Goal: Task Accomplishment & Management: Manage account settings

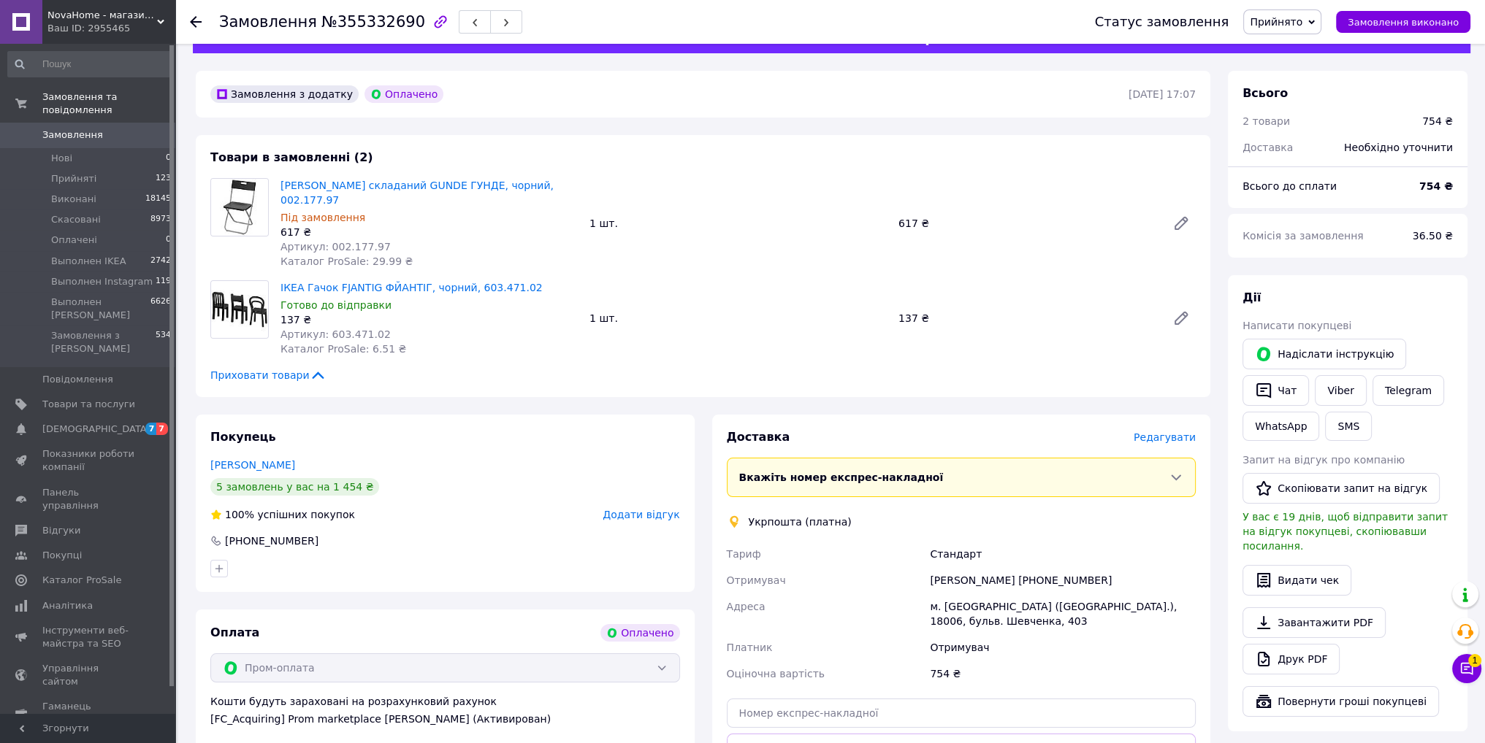
scroll to position [384, 0]
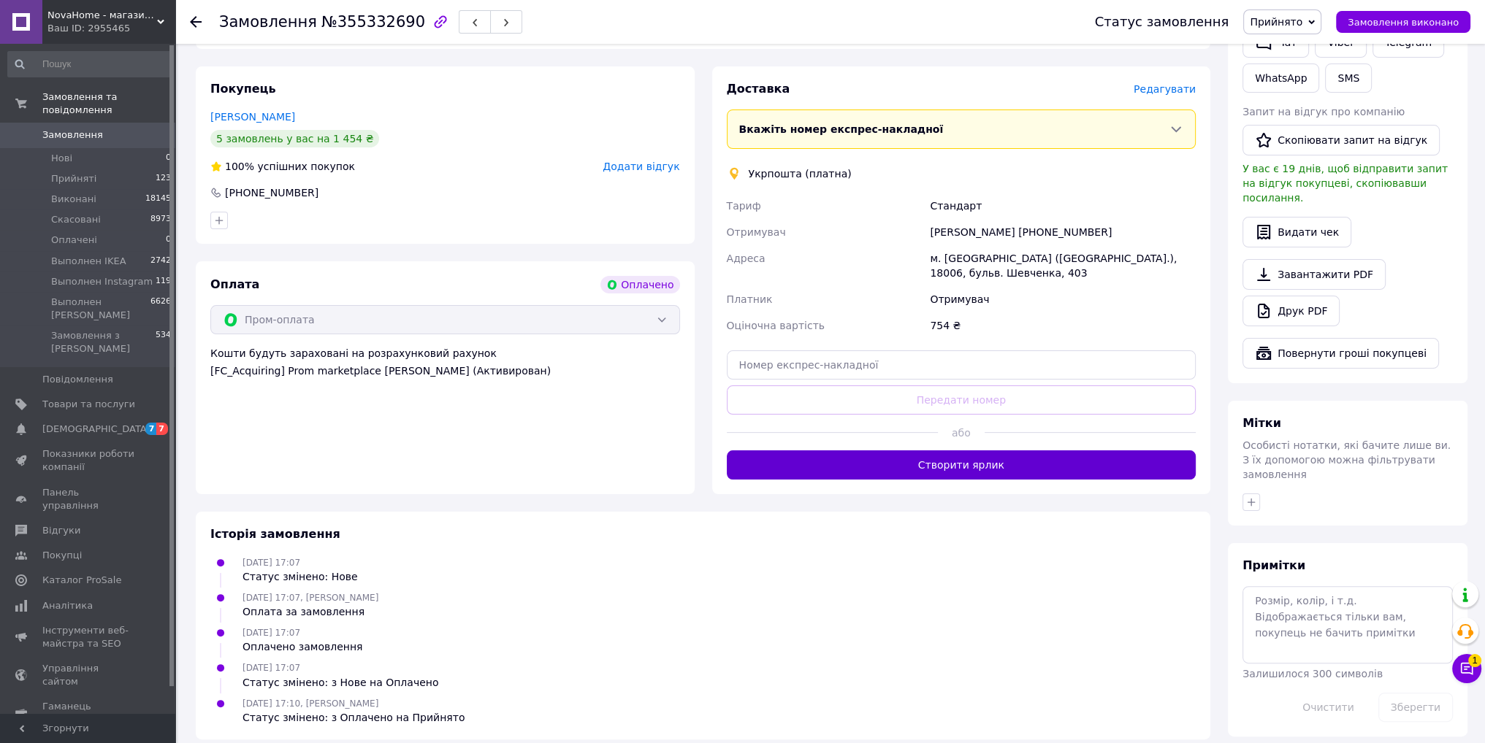
click at [889, 451] on button "Створити ярлик" at bounding box center [962, 465] width 470 height 29
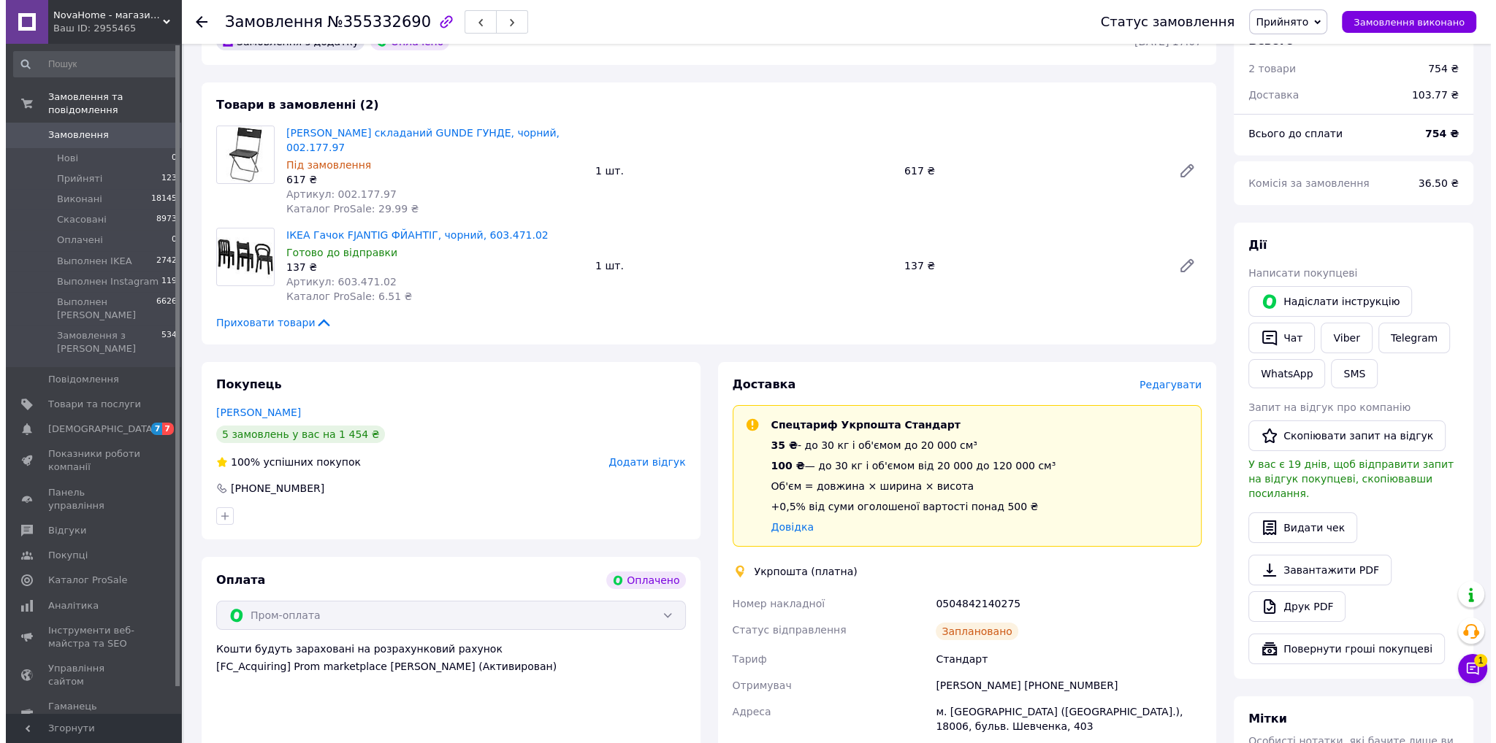
scroll to position [0, 0]
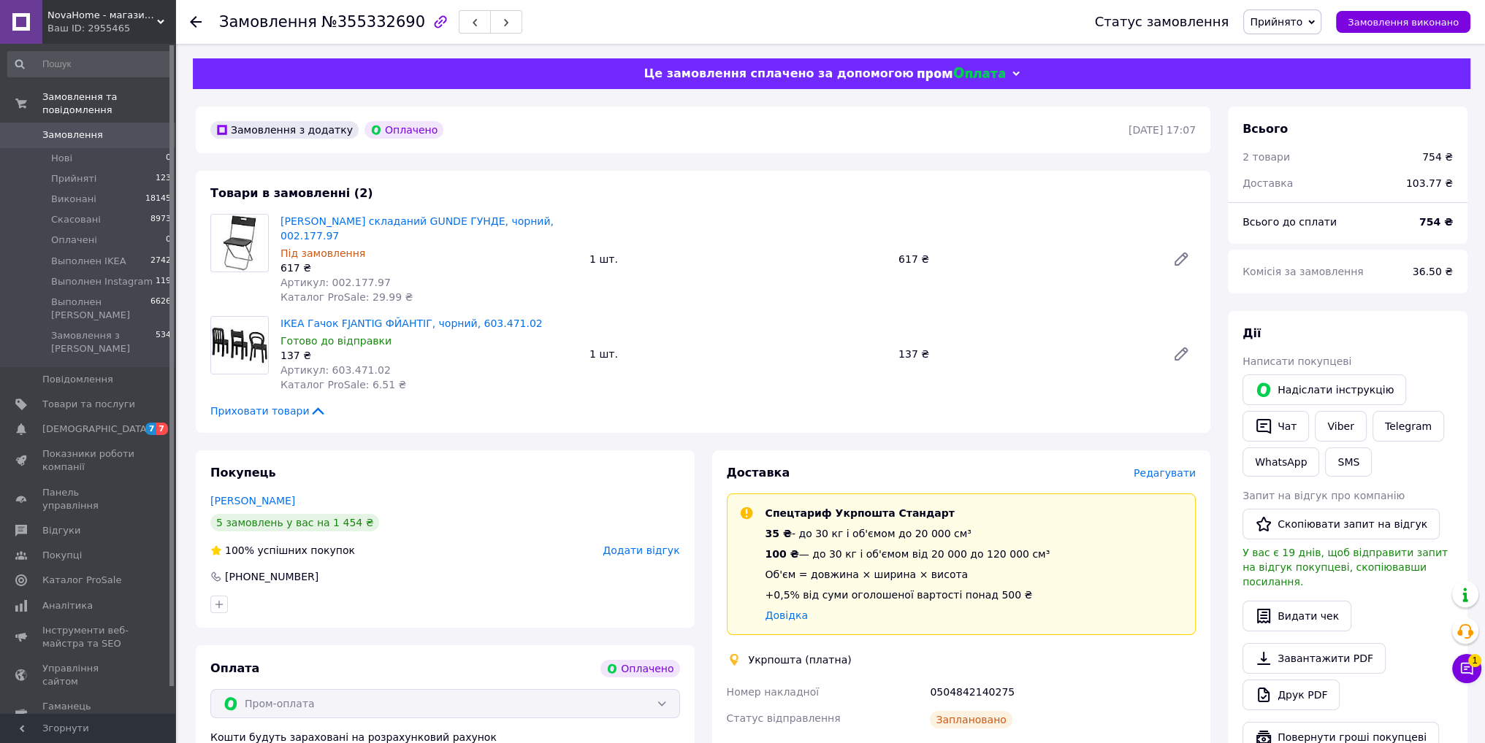
click at [351, 277] on span "Артикул: 002.177.97" at bounding box center [335, 283] width 110 height 12
copy span "002.177.97"
click at [1174, 467] on div "Редагувати" at bounding box center [1164, 473] width 62 height 15
click at [1174, 467] on span "Редагувати" at bounding box center [1164, 473] width 62 height 12
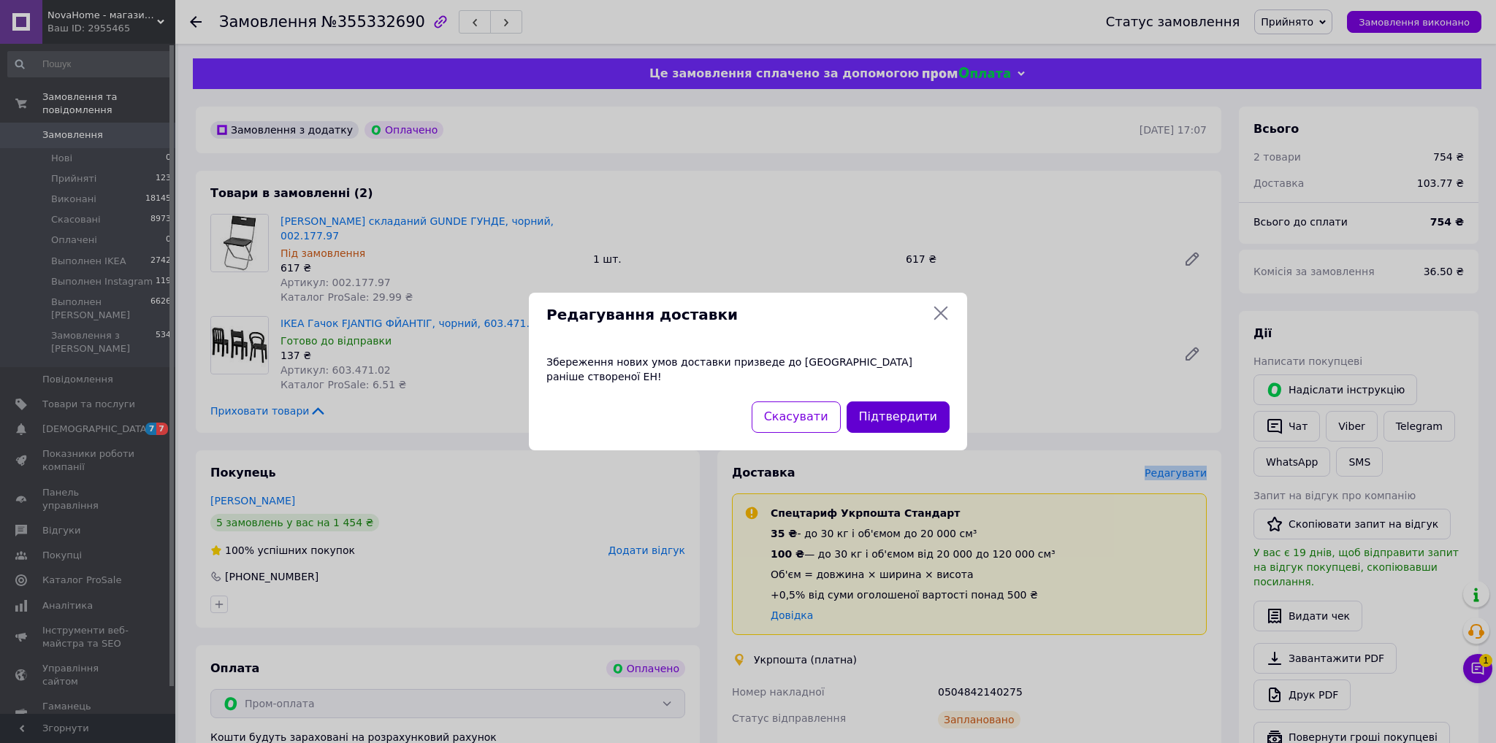
click at [911, 411] on button "Підтвердити" at bounding box center [897, 417] width 103 height 31
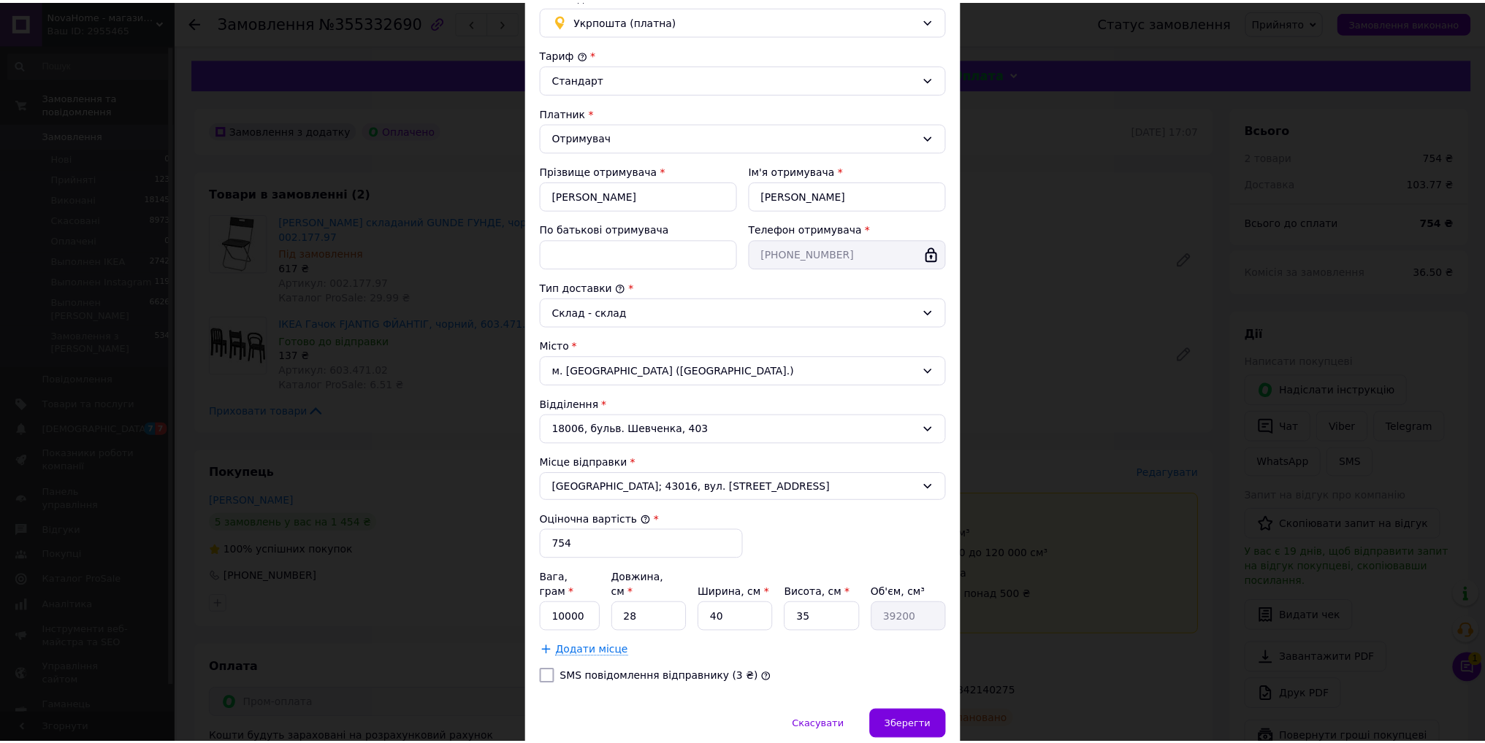
scroll to position [166, 0]
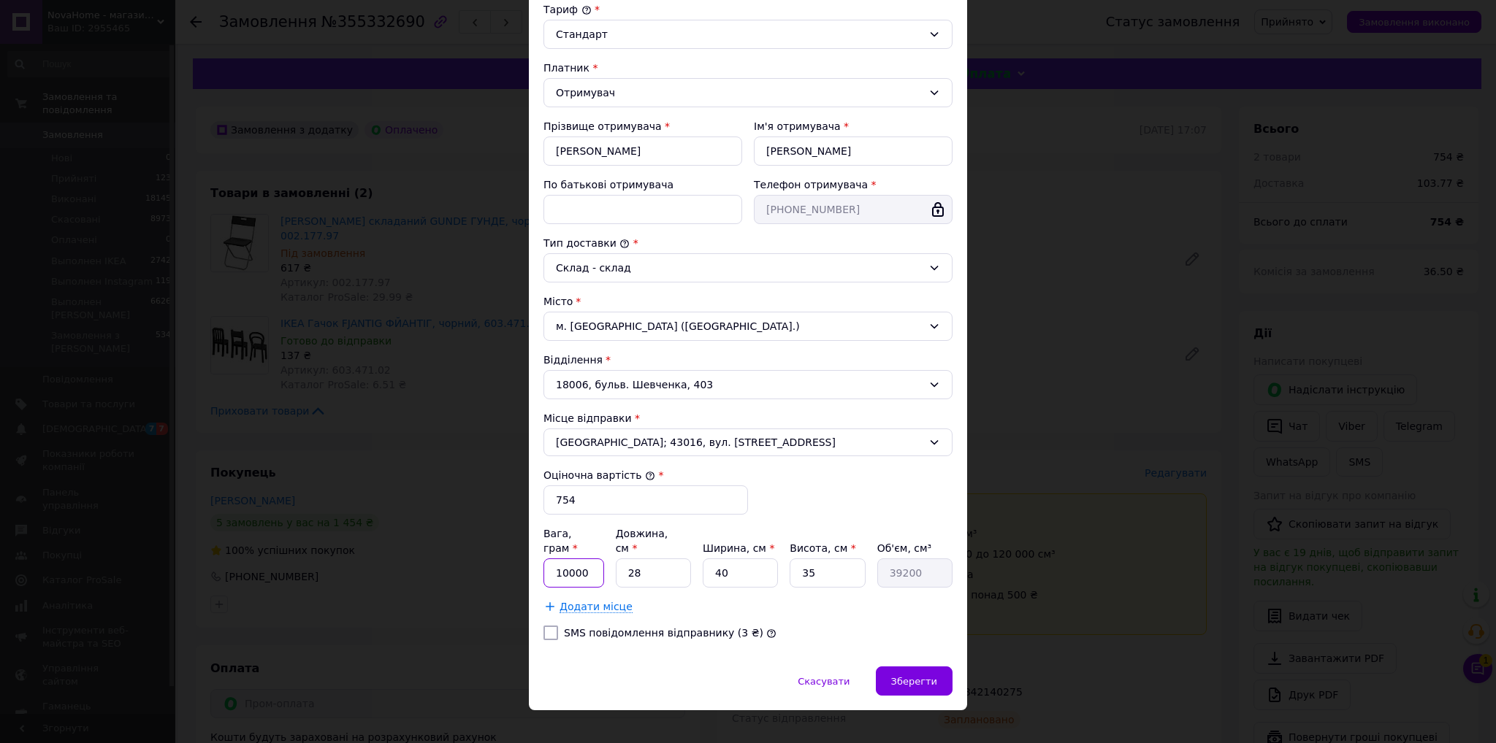
click at [594, 559] on input "10000" at bounding box center [573, 573] width 61 height 29
type input "2499"
type input "3"
type input "4200"
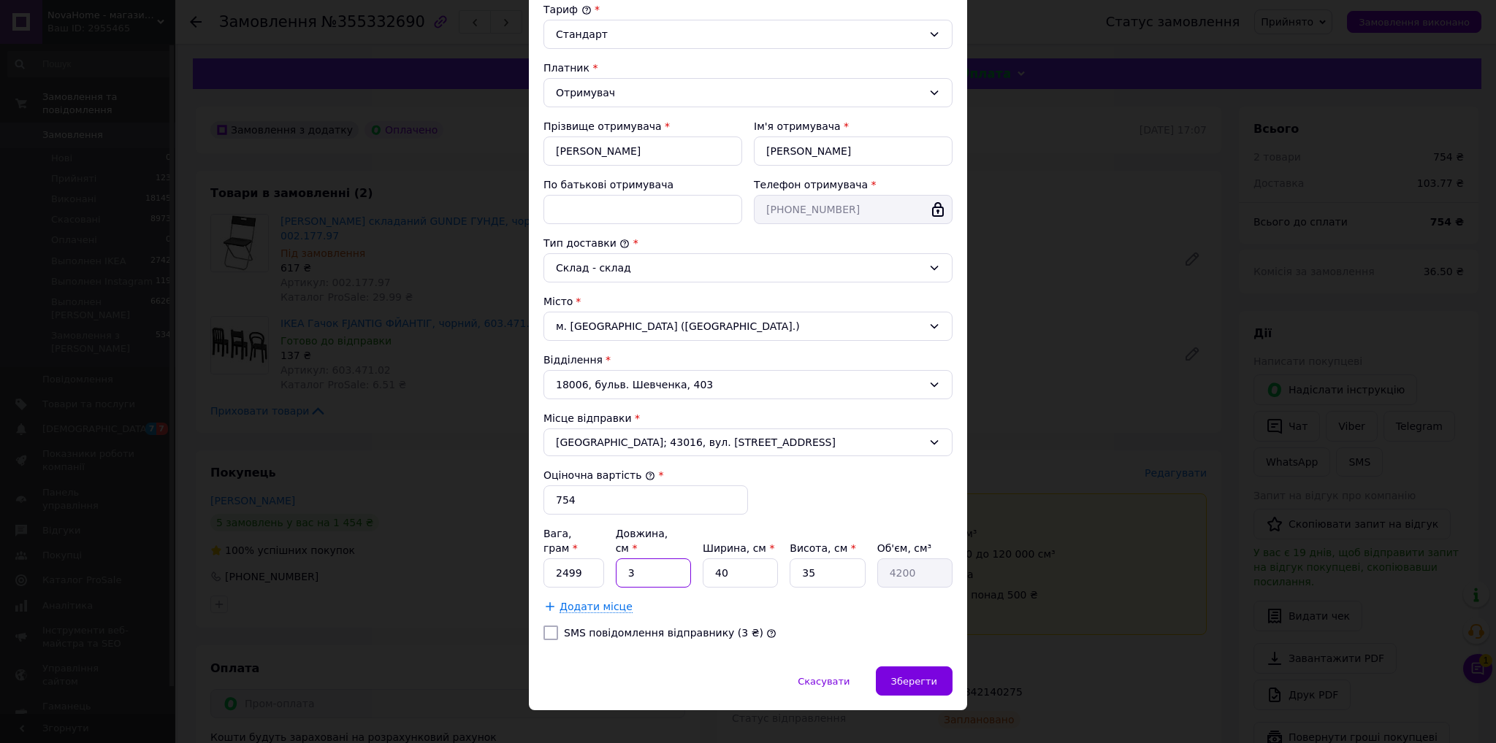
type input "35"
type input "49000"
type input "9"
type input "12600"
type input "90"
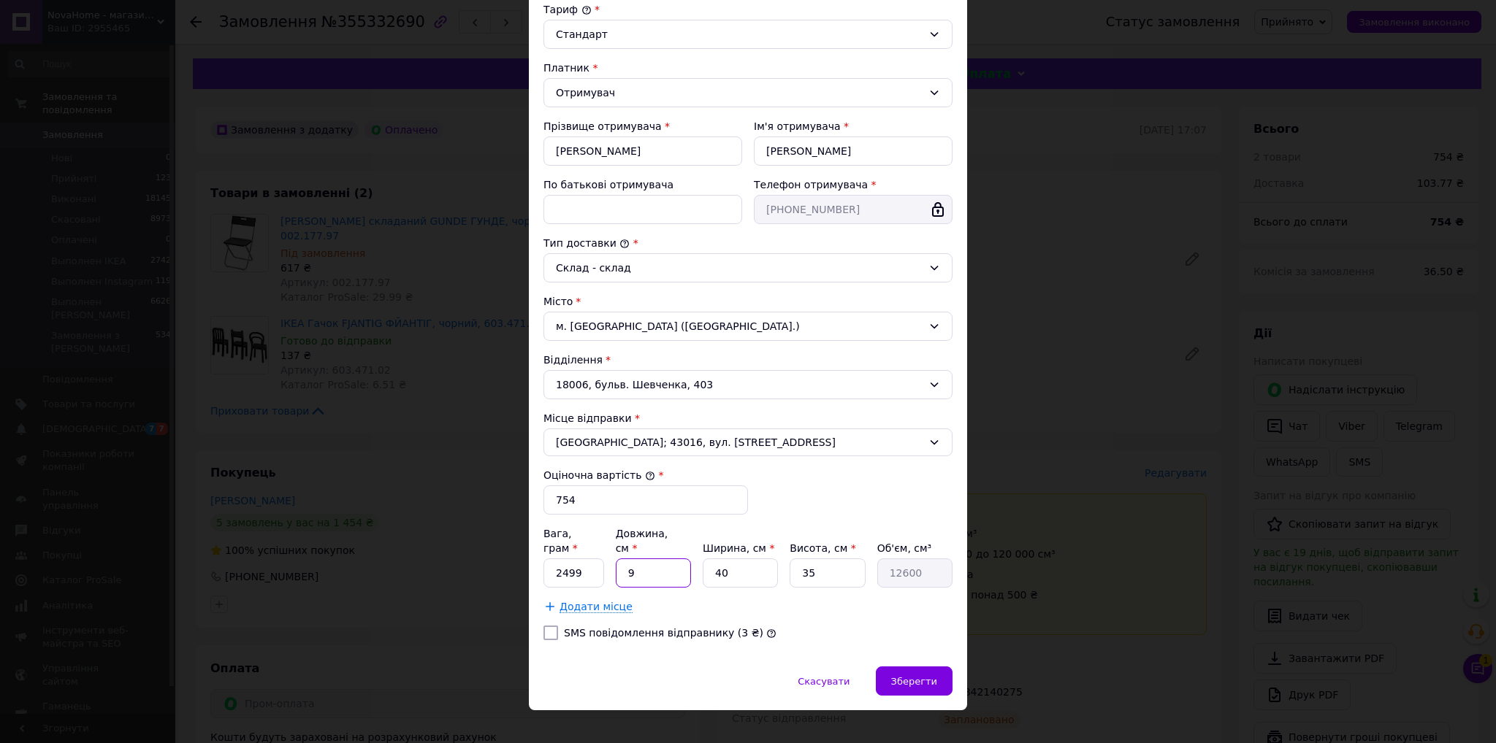
type input "126000"
type input "90"
type input "6"
type input "21600"
type input "6"
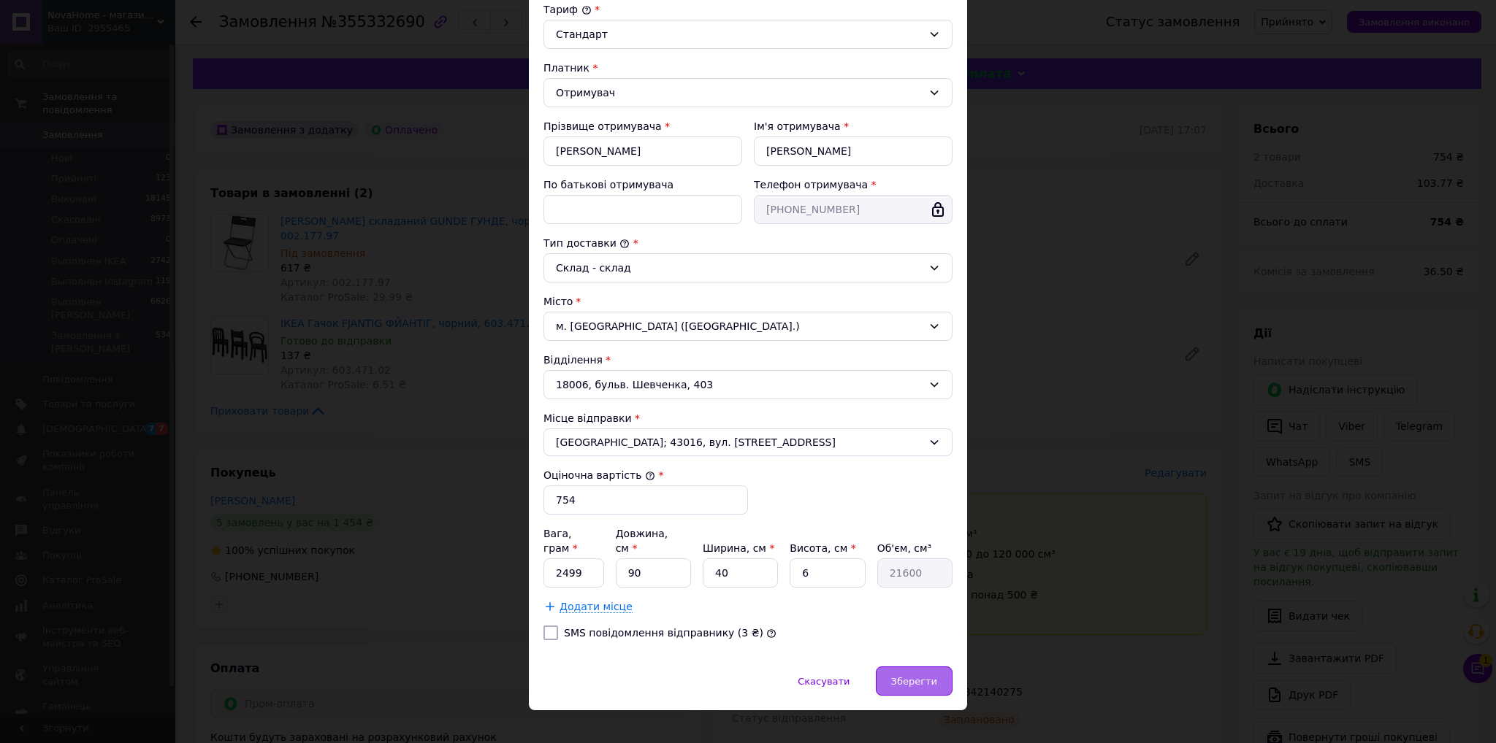
click at [911, 669] on div "Зберегти" at bounding box center [914, 681] width 77 height 29
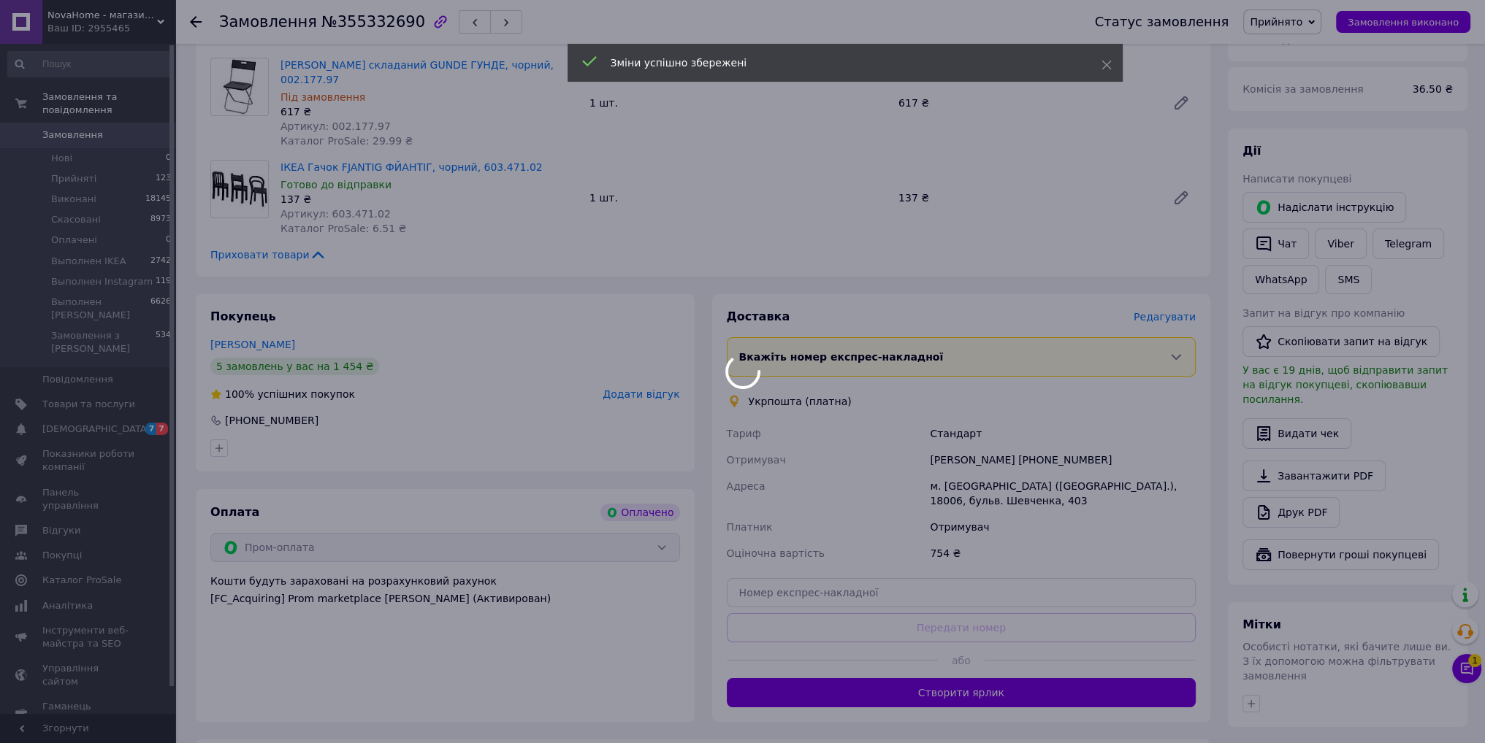
scroll to position [384, 0]
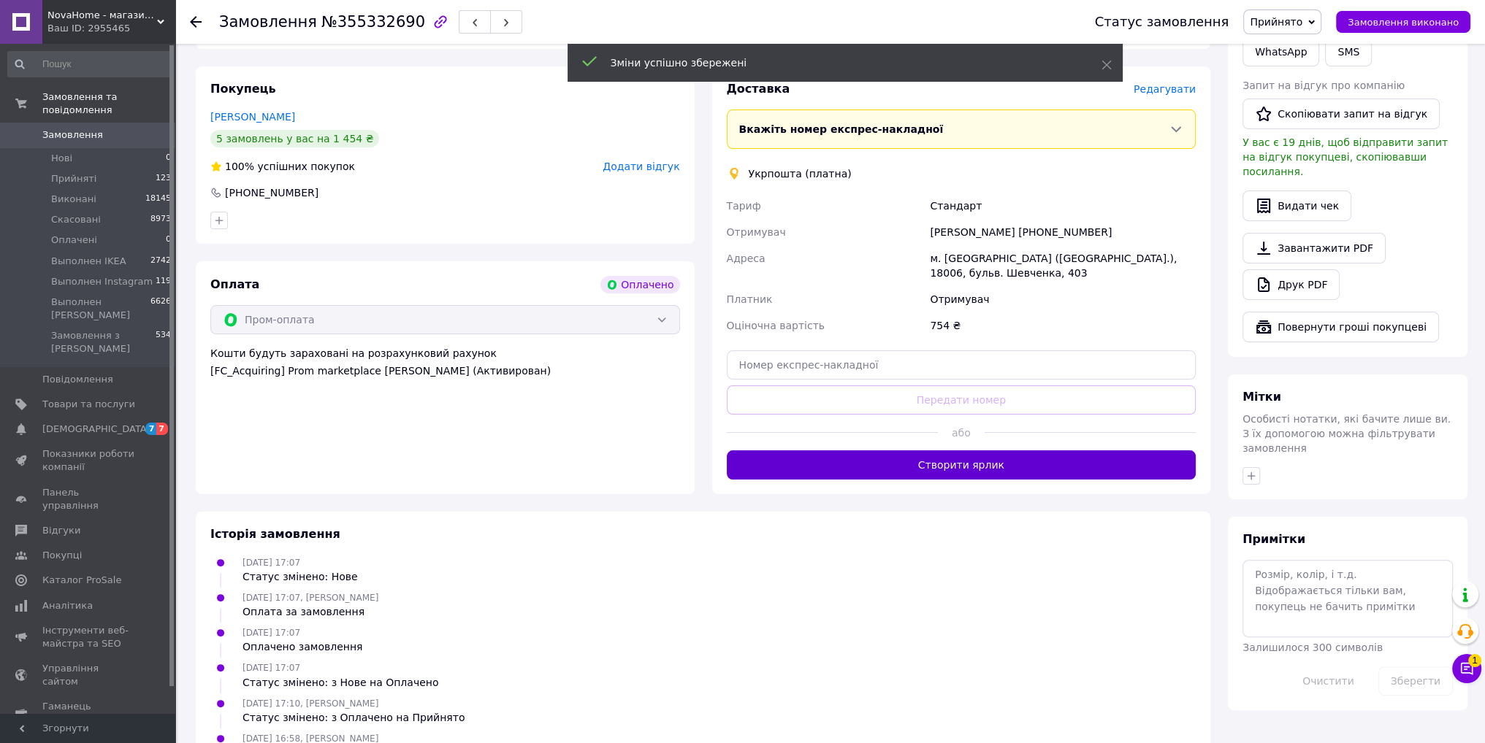
click at [943, 462] on button "Створити ярлик" at bounding box center [962, 465] width 470 height 29
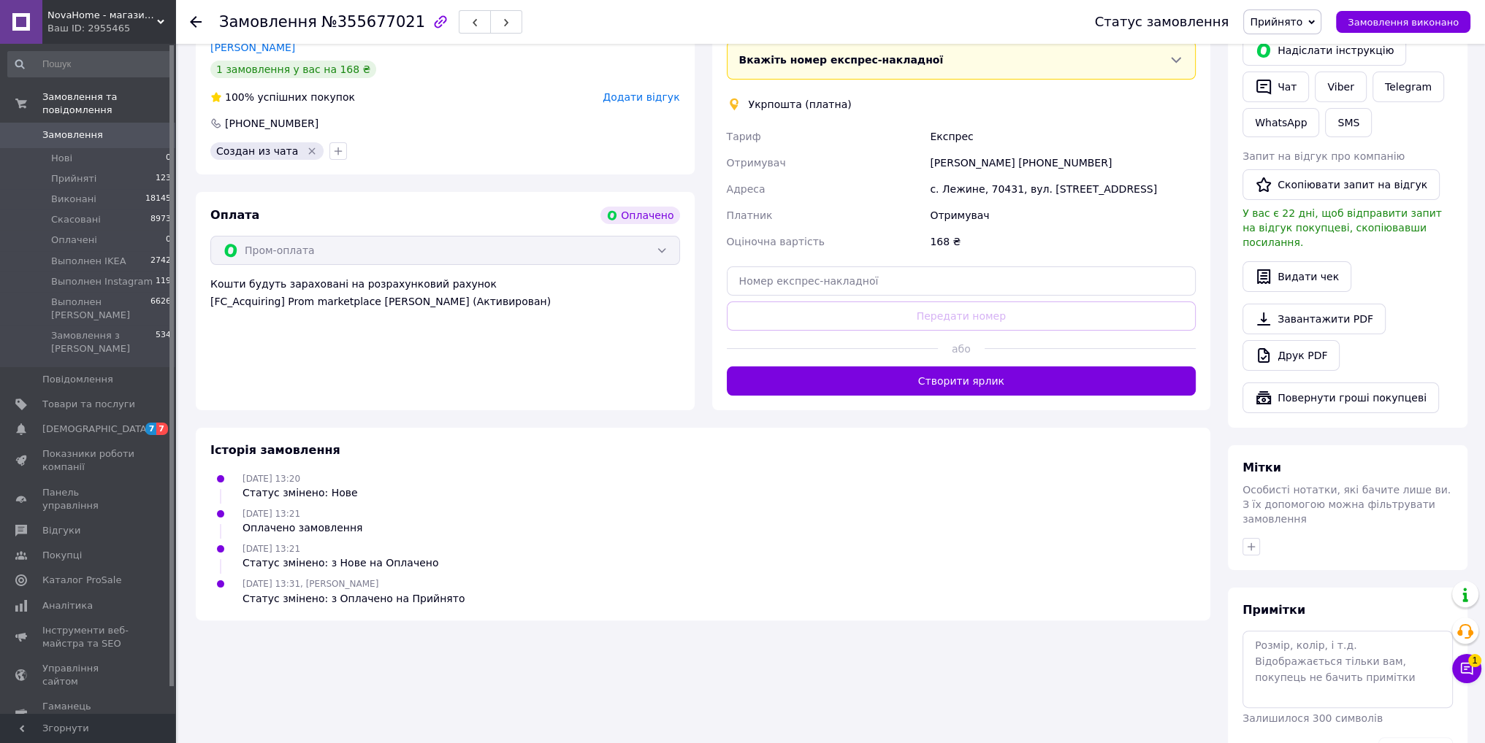
scroll to position [365, 0]
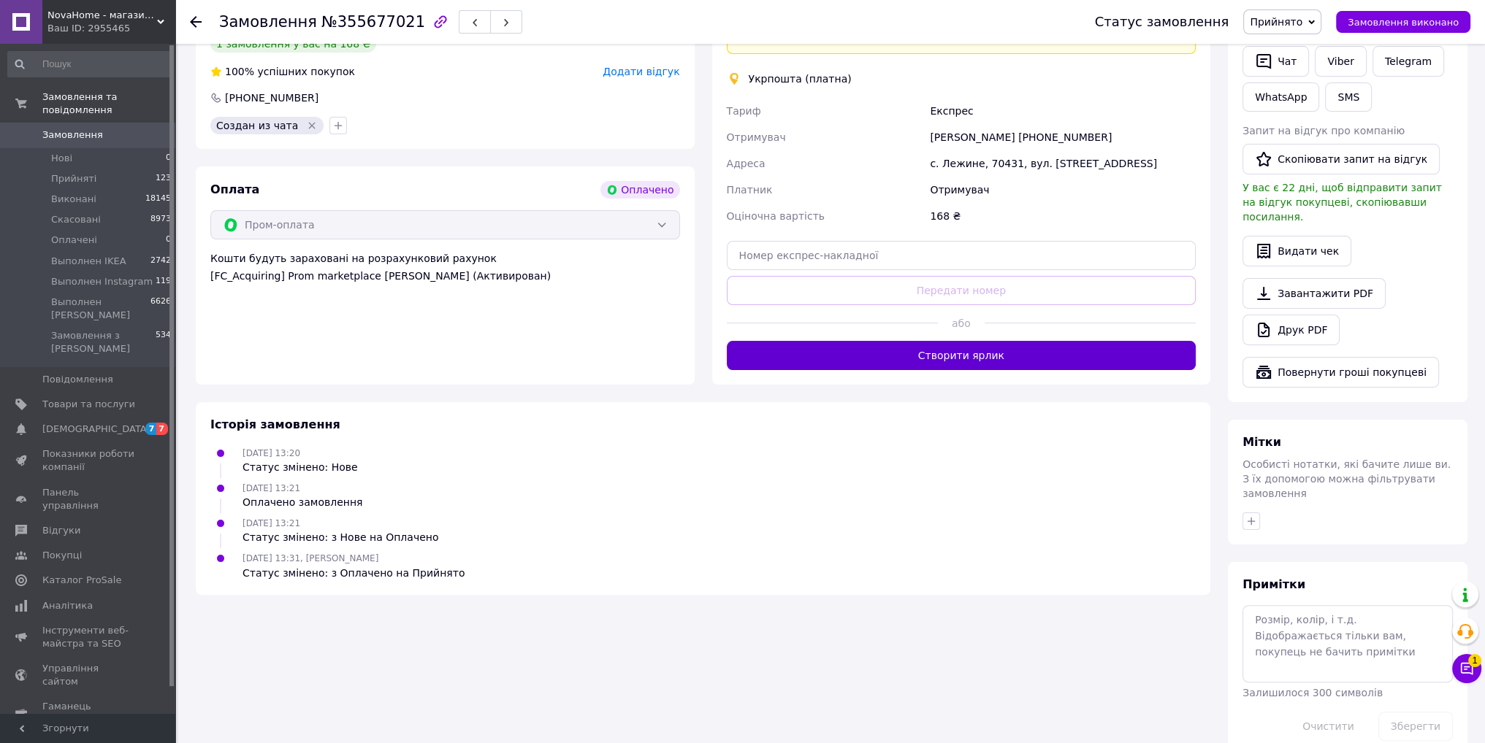
click at [918, 346] on button "Створити ярлик" at bounding box center [962, 355] width 470 height 29
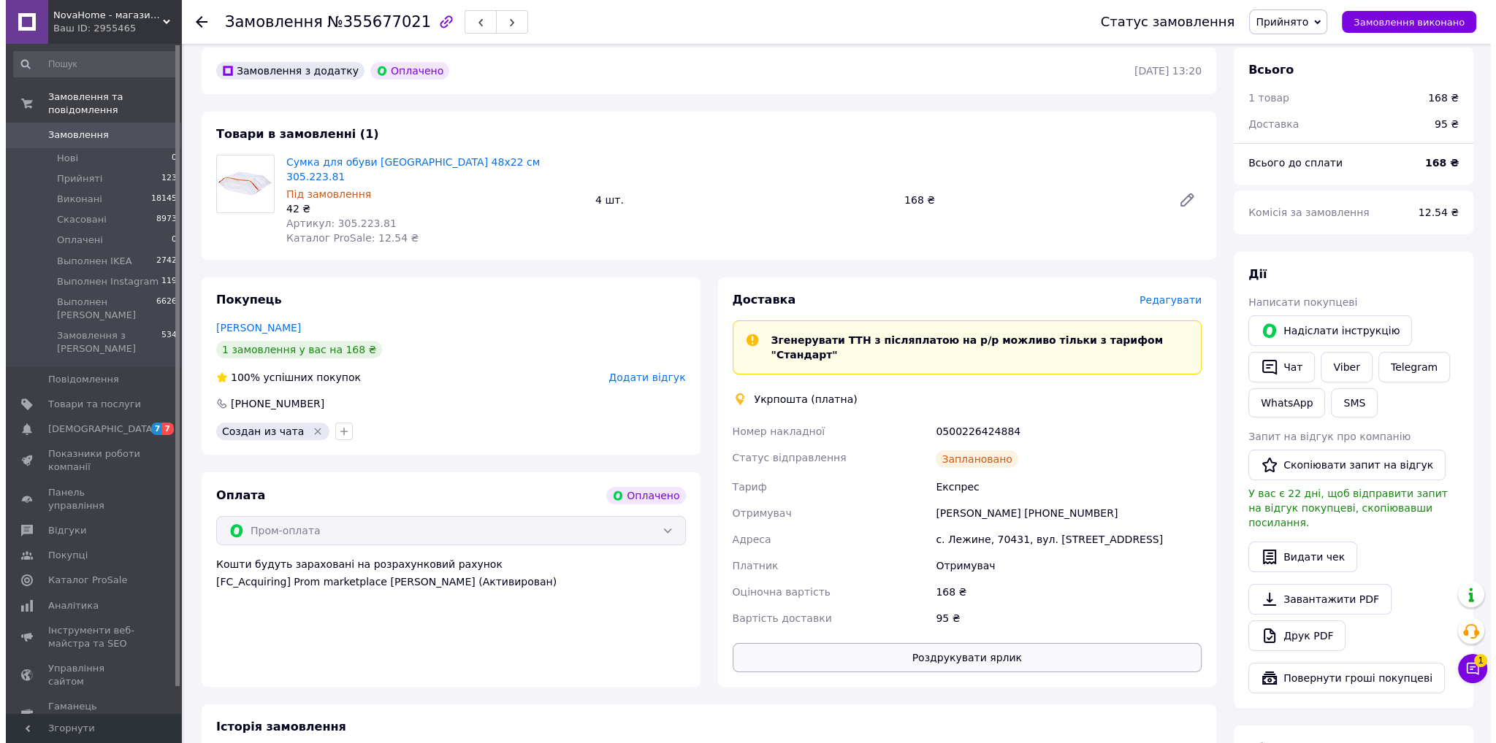
scroll to position [0, 0]
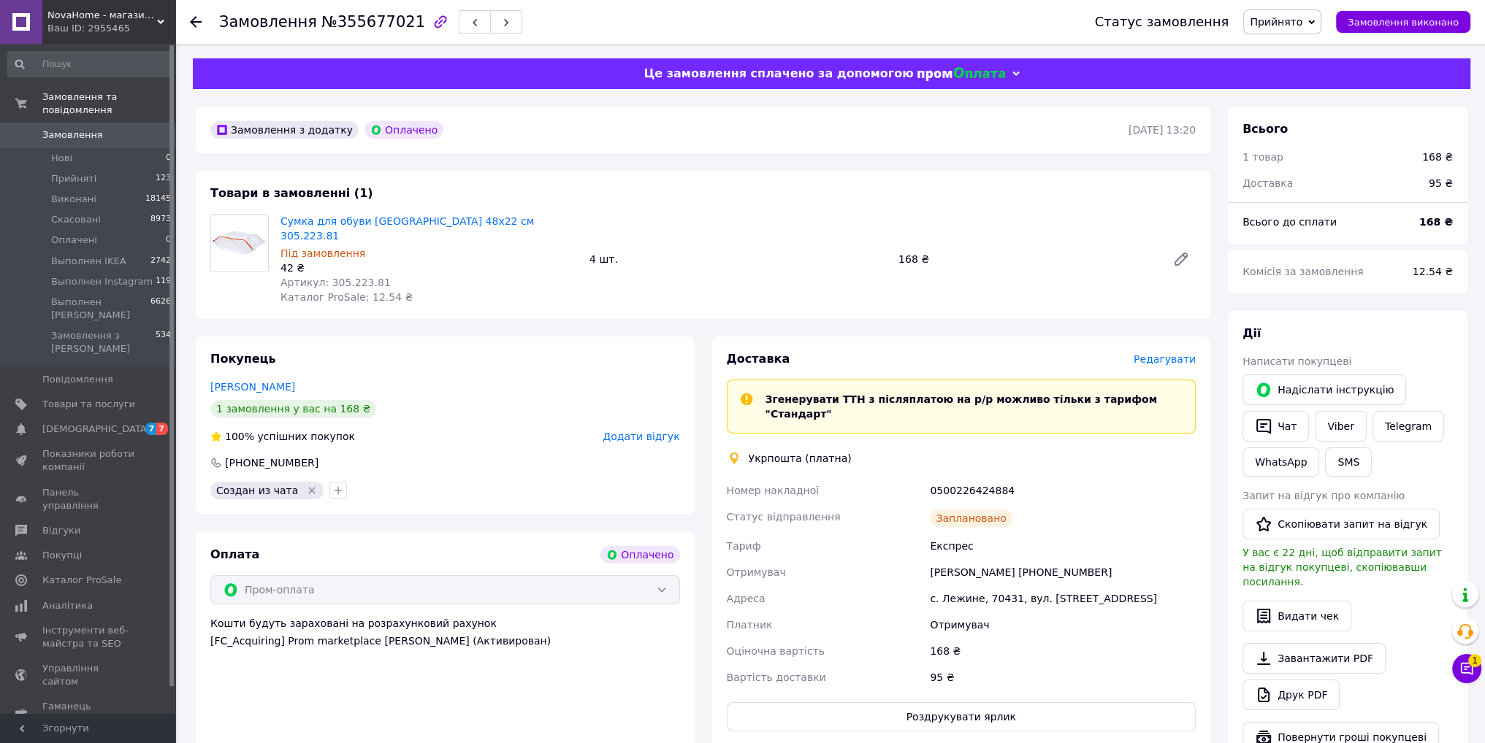
click at [1158, 353] on span "Редагувати" at bounding box center [1164, 359] width 62 height 12
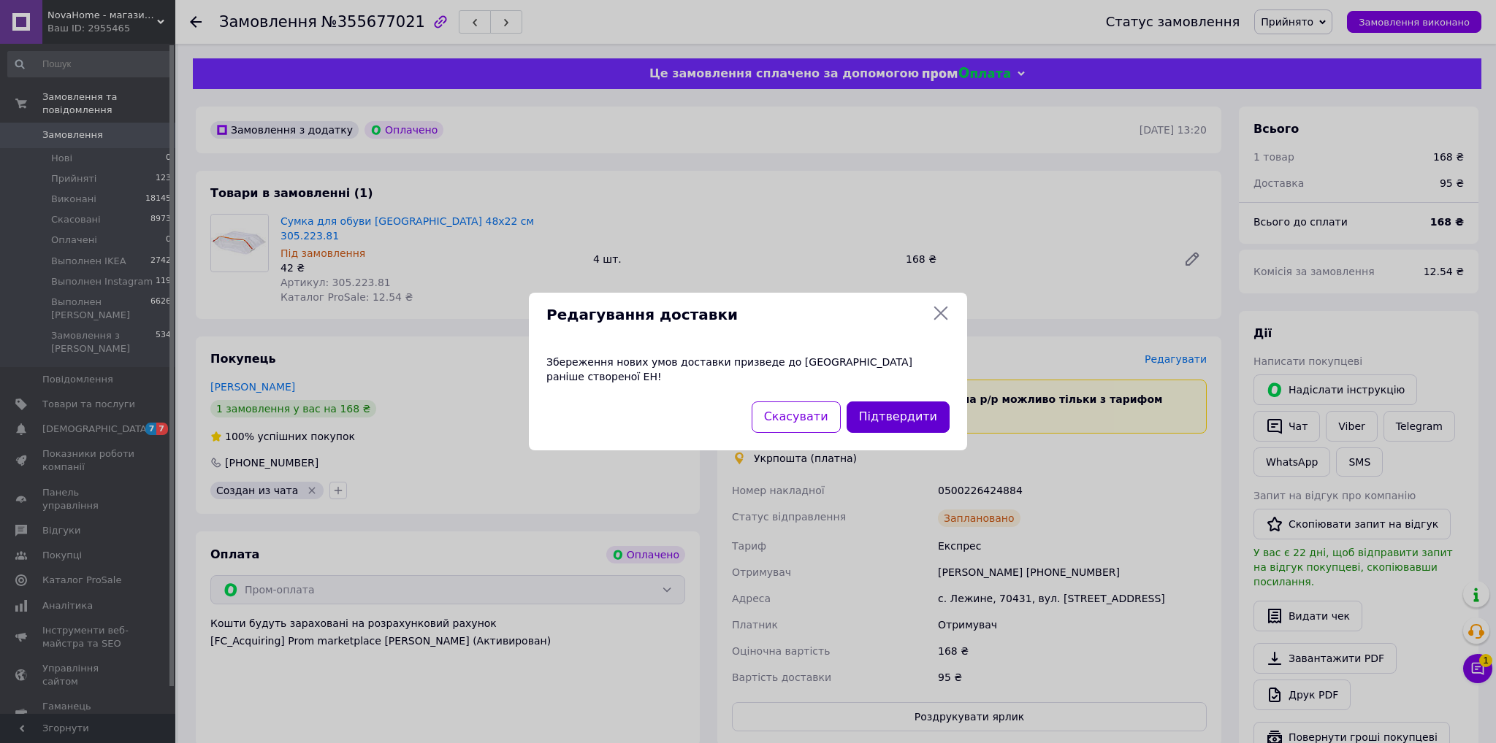
click at [929, 402] on button "Підтвердити" at bounding box center [897, 417] width 103 height 31
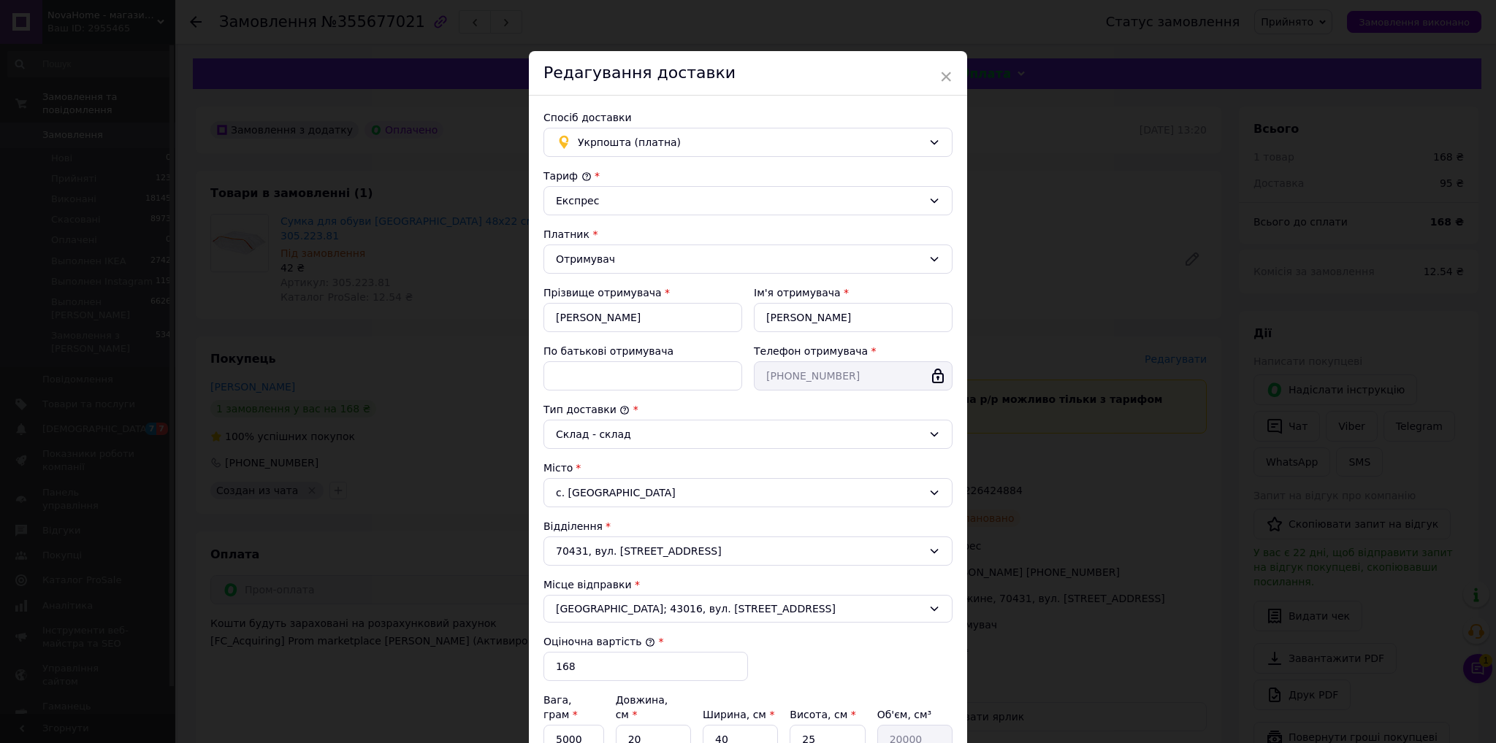
click at [894, 410] on div "Тип доставки *" at bounding box center [747, 409] width 409 height 15
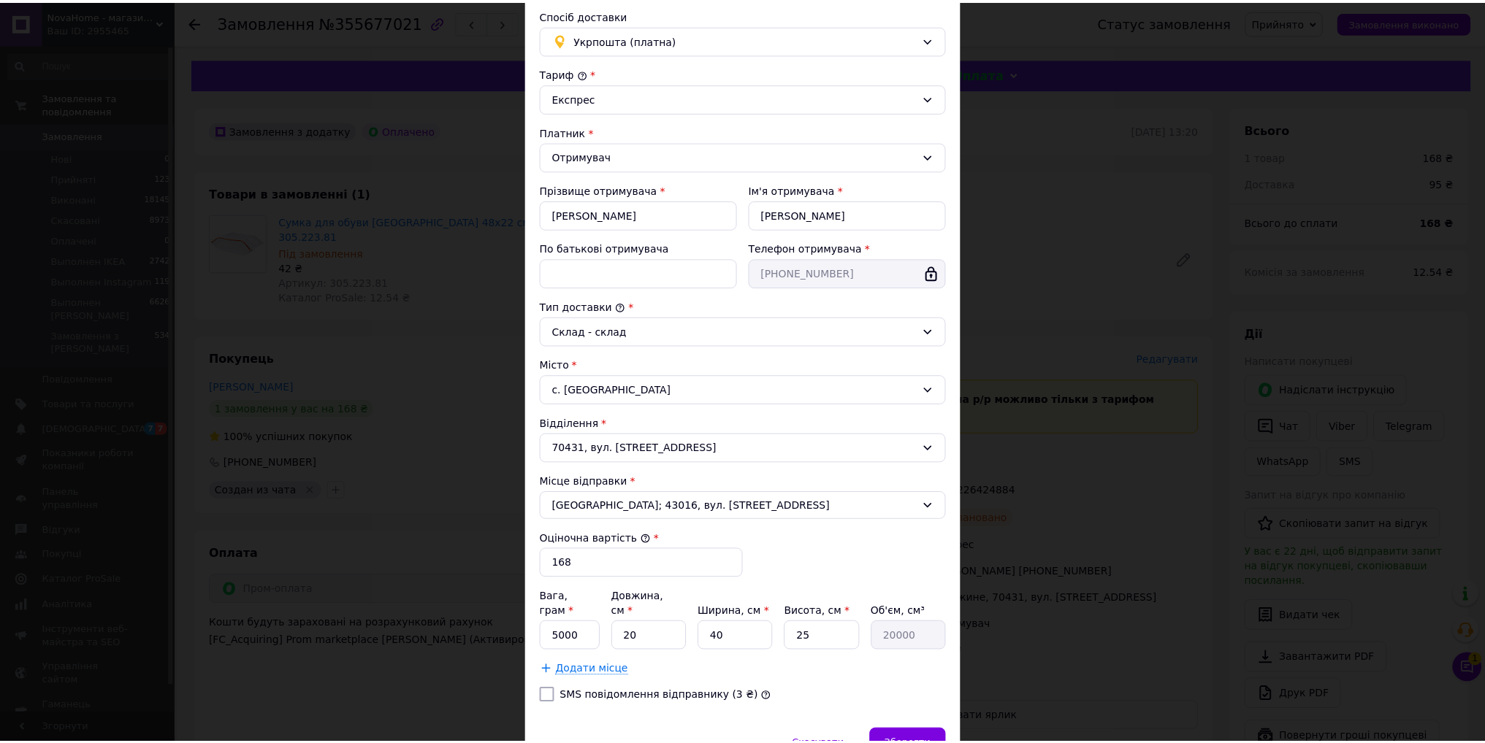
scroll to position [166, 0]
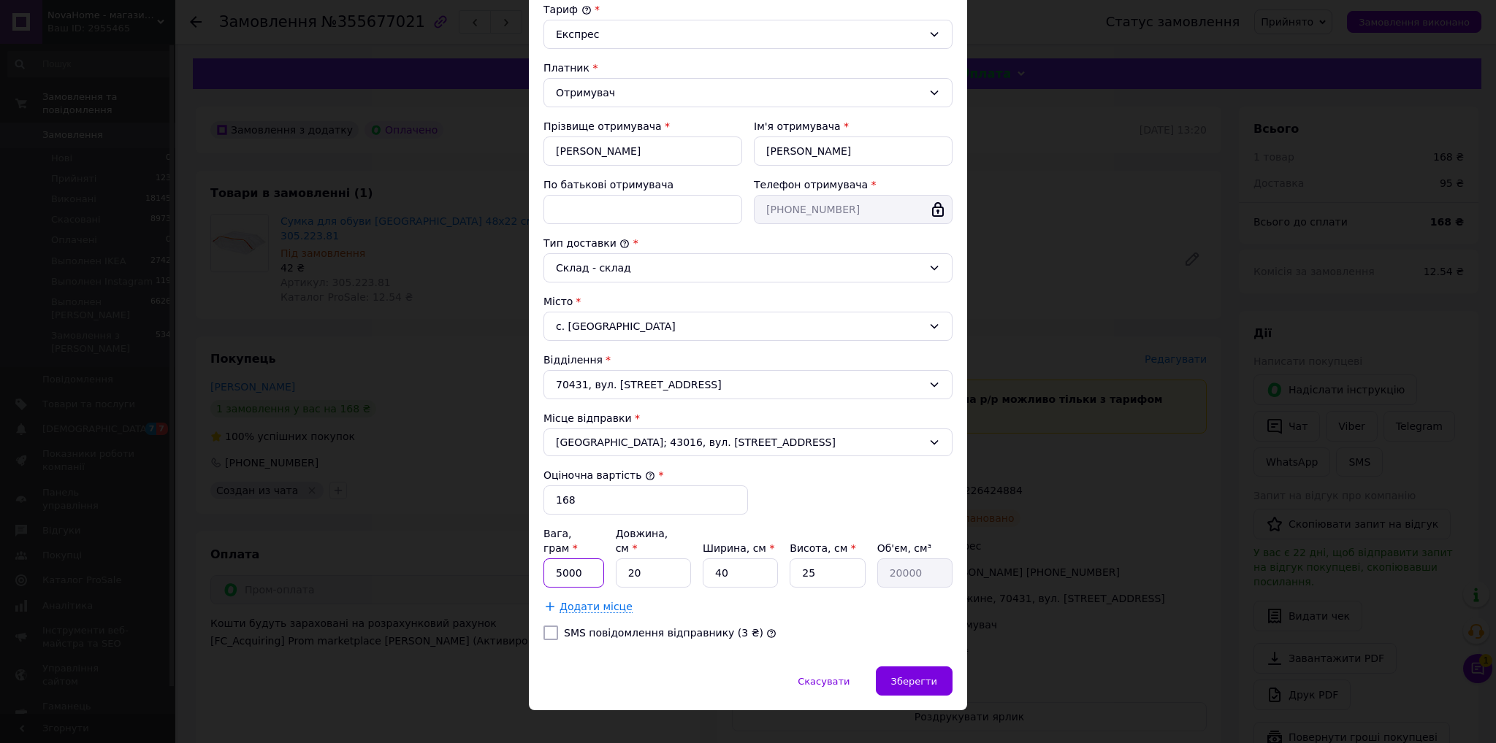
click at [571, 559] on input "5000" at bounding box center [573, 573] width 61 height 29
type input "999"
type input "3"
type input "3000"
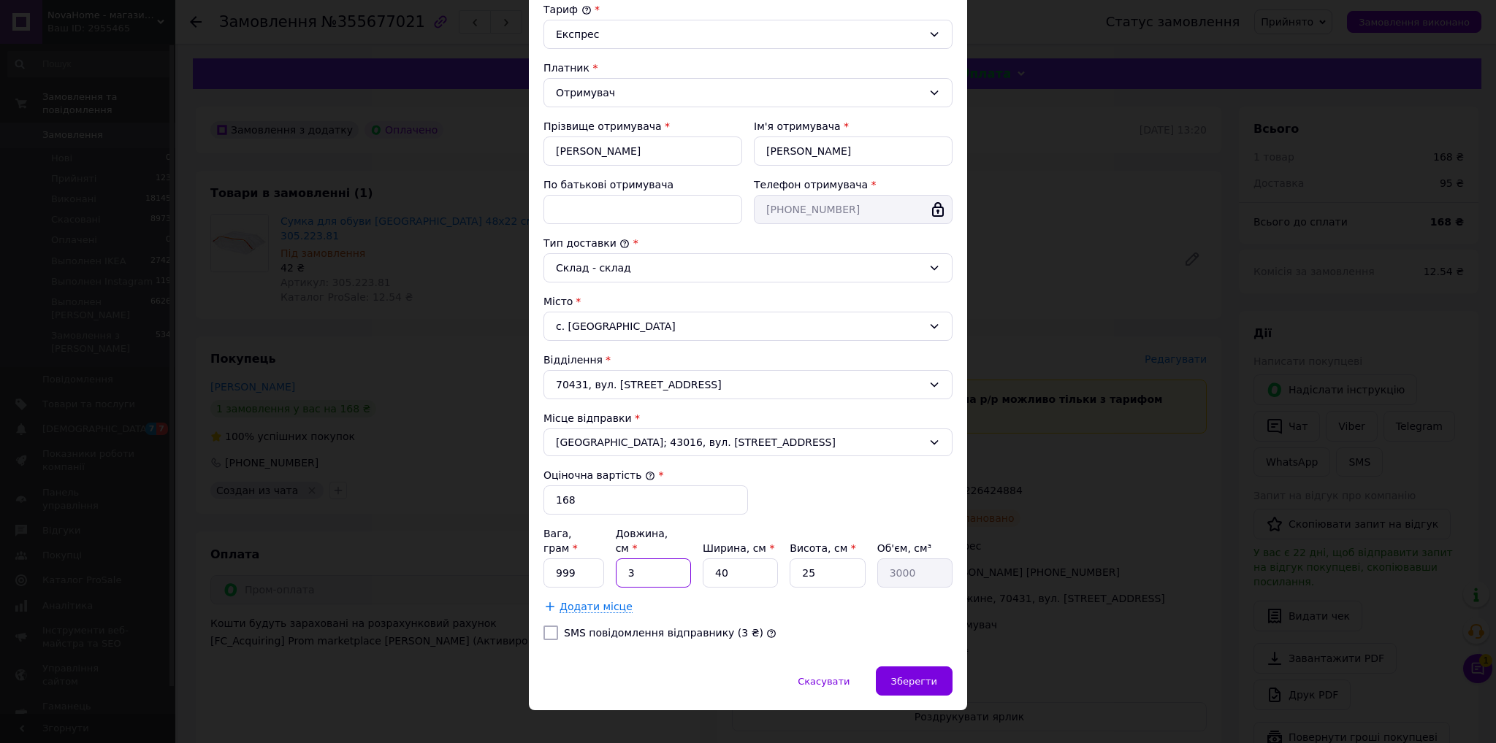
type input "35"
type input "35000"
type input "35"
type input "5"
type input "4375"
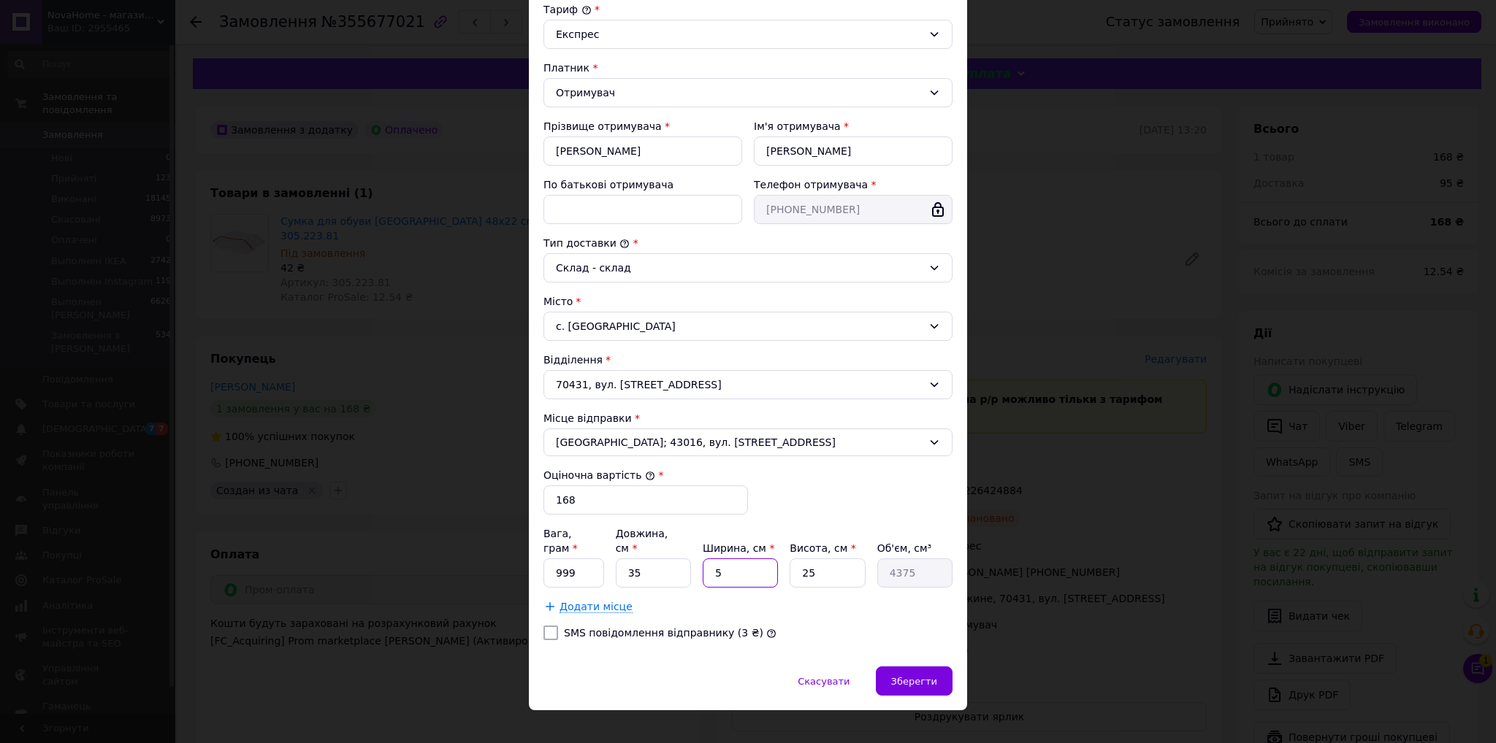
type input "5"
type input "875"
type input "5"
click at [906, 676] on span "Зберегти" at bounding box center [914, 681] width 46 height 11
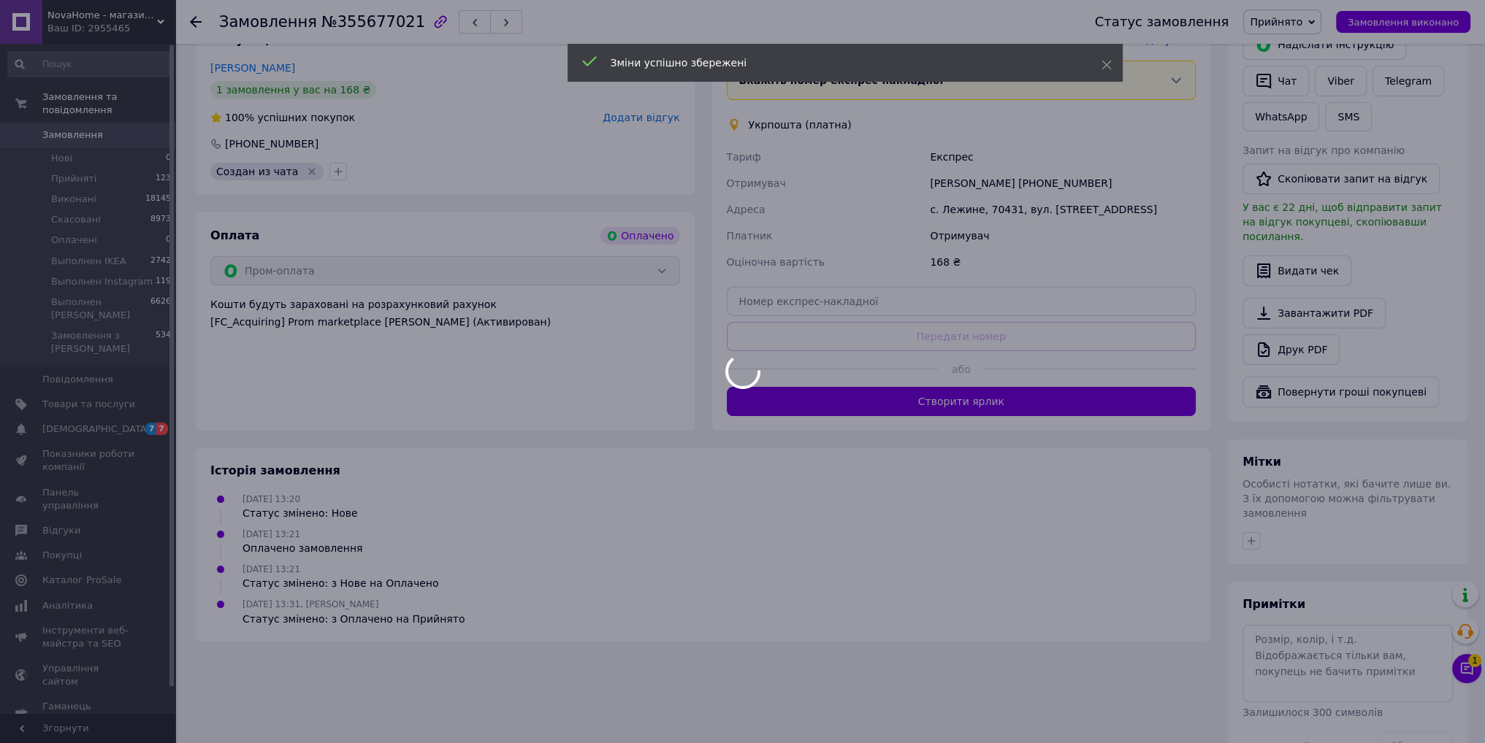
scroll to position [339, 0]
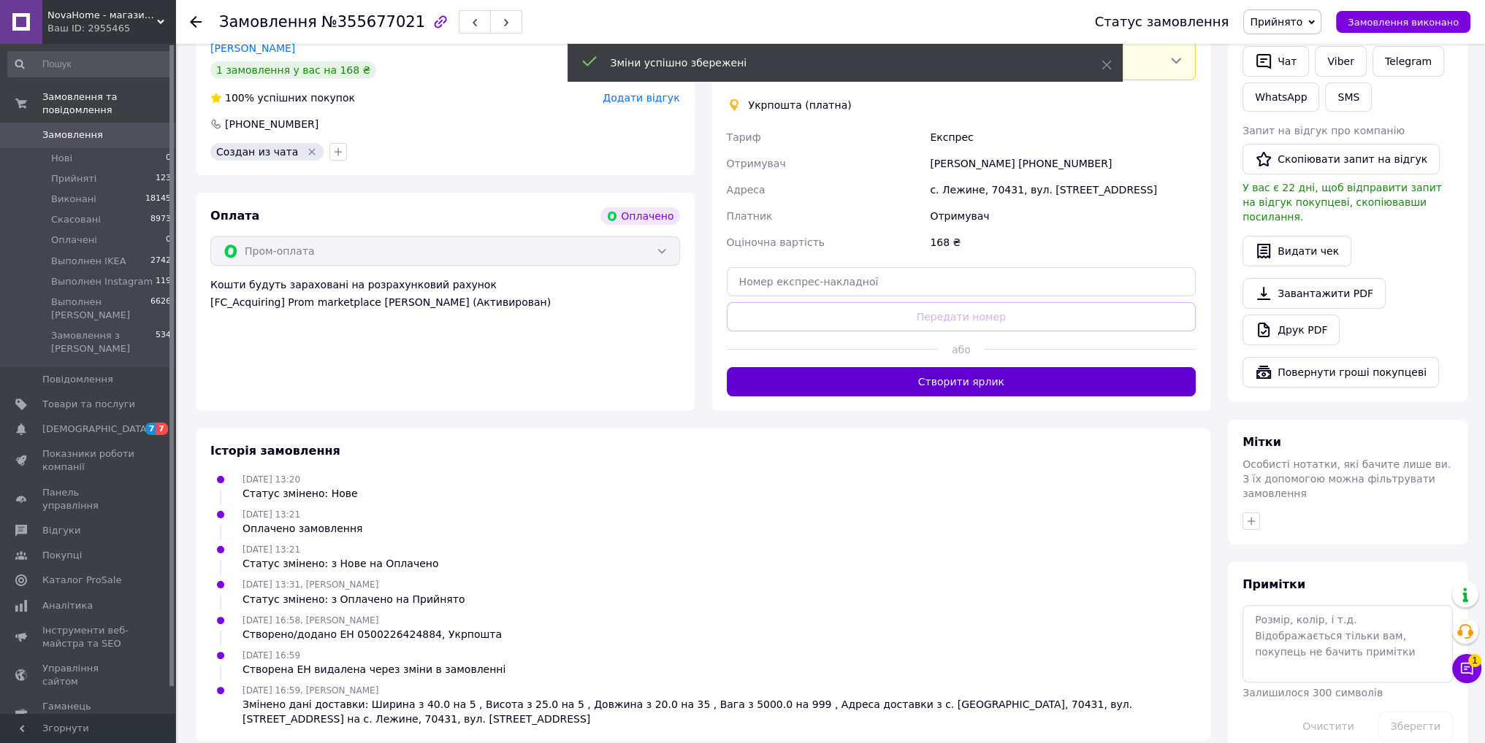
drag, startPoint x: 894, startPoint y: 390, endPoint x: 899, endPoint y: 361, distance: 29.7
click at [894, 389] on div "Доставка Редагувати Вкажіть номер експрес-накладної Обов'язково введіть номер е…" at bounding box center [961, 204] width 499 height 413
click at [899, 367] on button "Створити ярлик" at bounding box center [962, 381] width 470 height 29
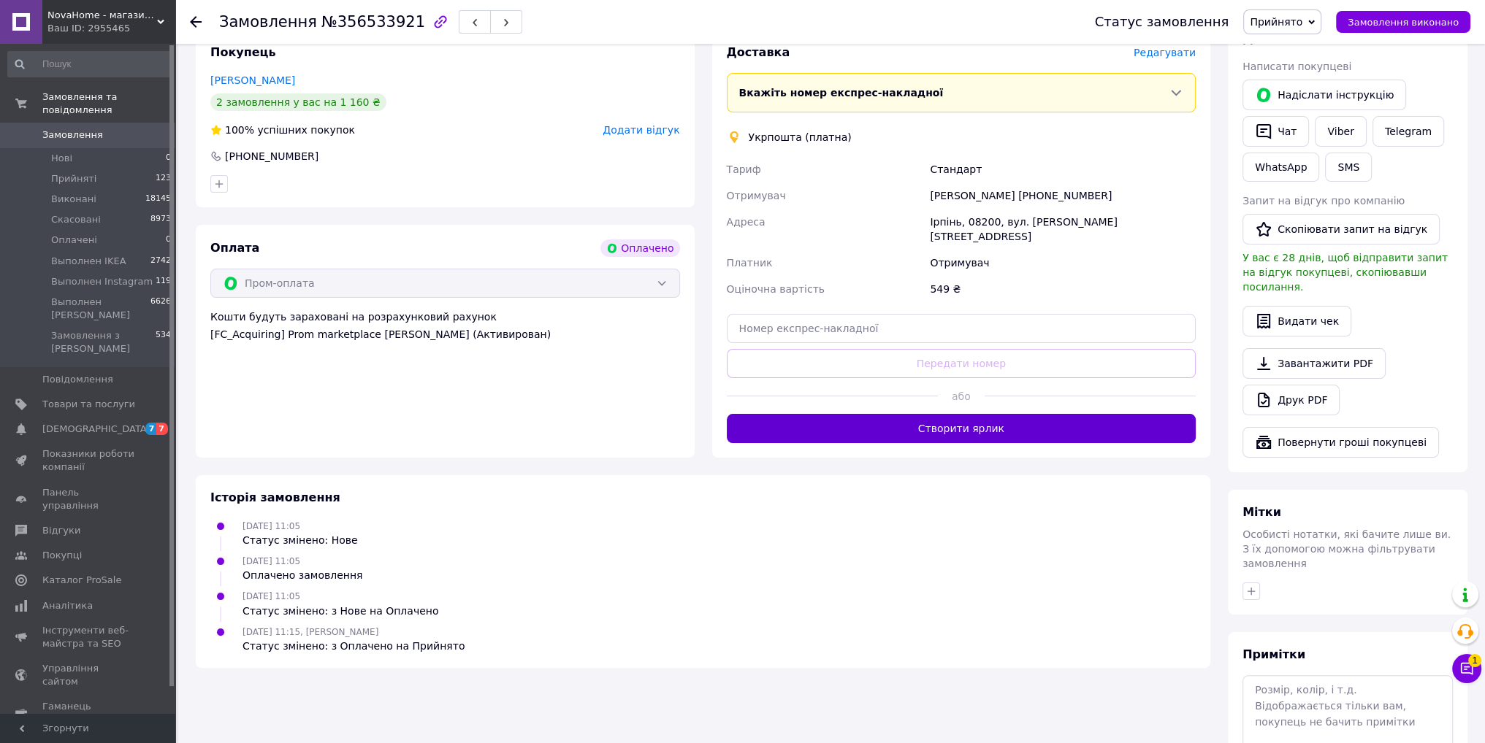
scroll to position [365, 0]
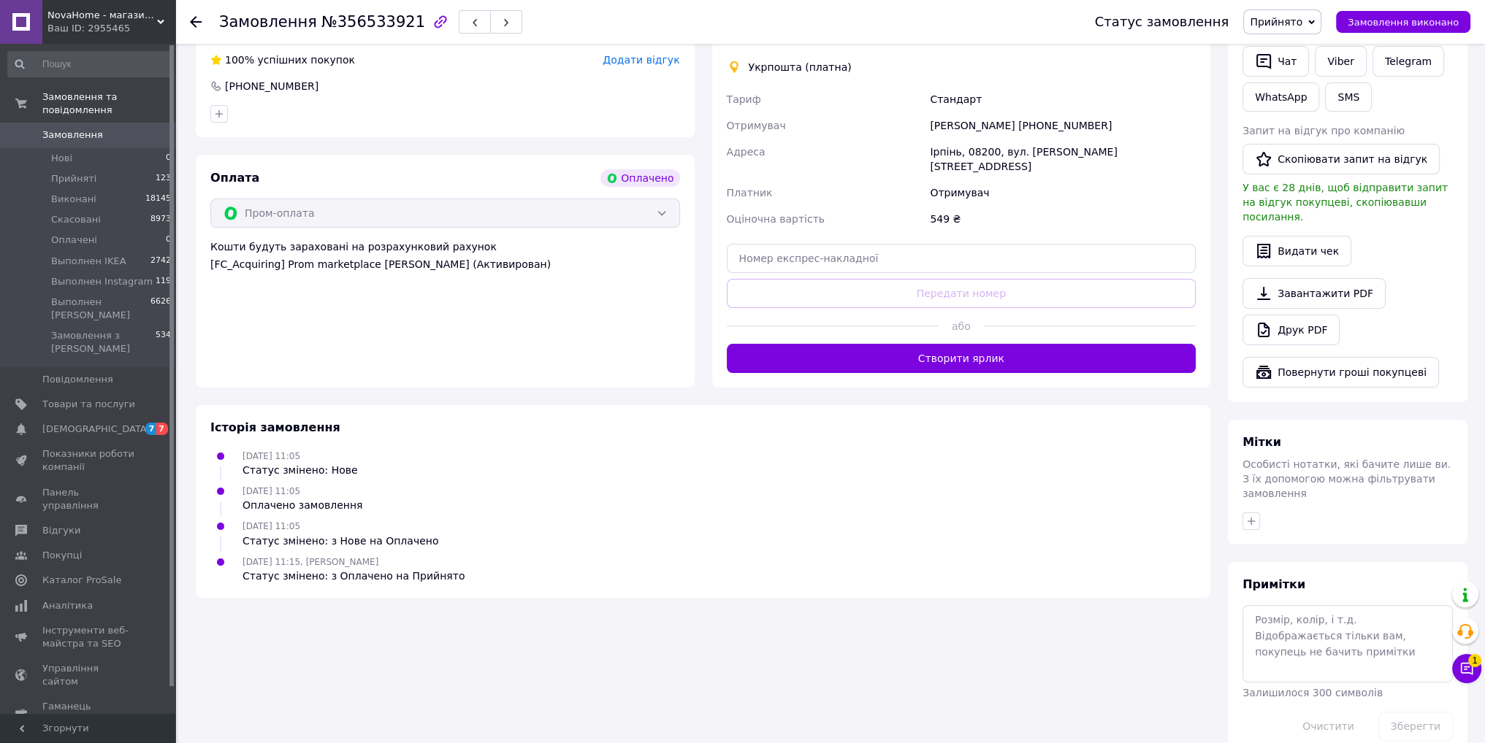
drag, startPoint x: 922, startPoint y: 335, endPoint x: 923, endPoint y: 360, distance: 24.9
click at [922, 344] on button "Створити ярлик" at bounding box center [962, 358] width 470 height 29
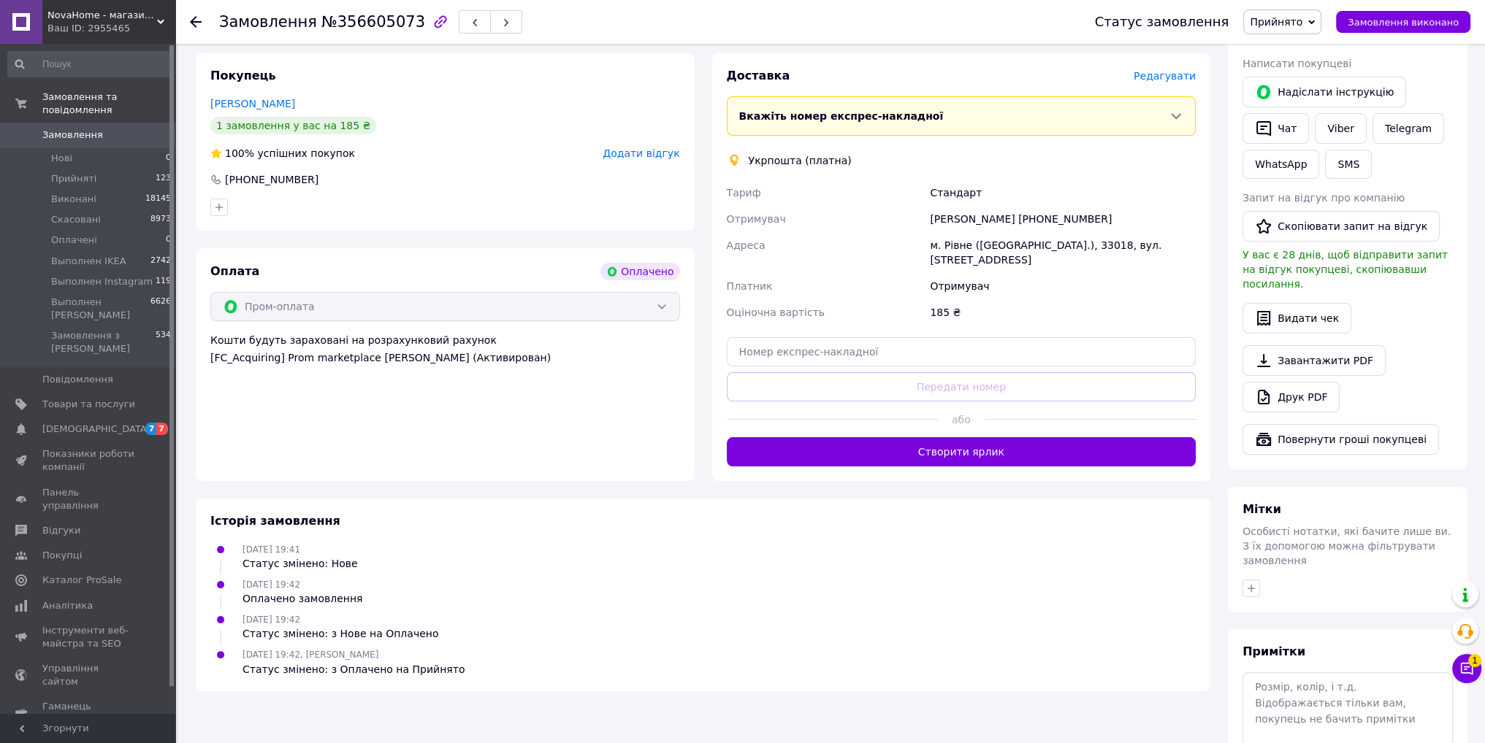
scroll to position [365, 0]
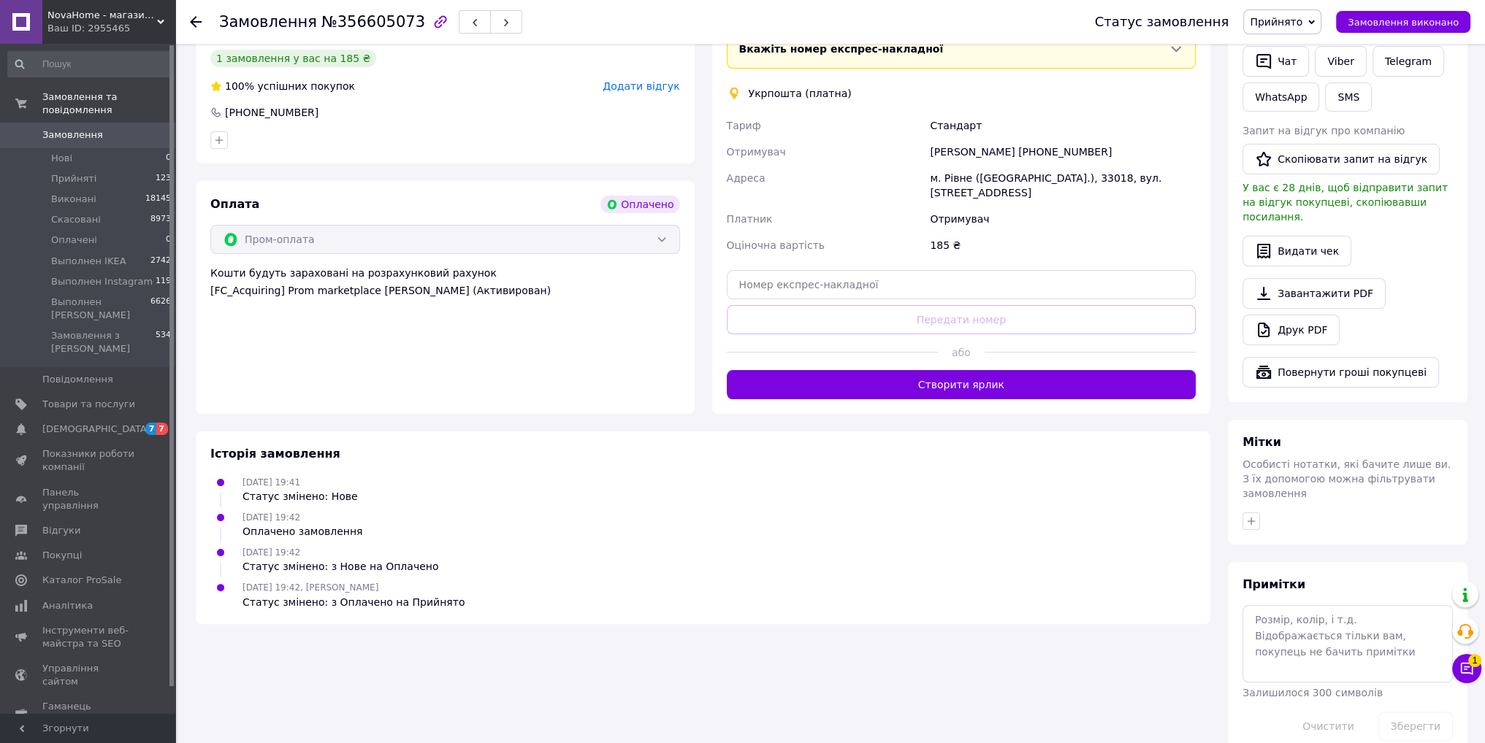
click at [935, 370] on button "Створити ярлик" at bounding box center [962, 384] width 470 height 29
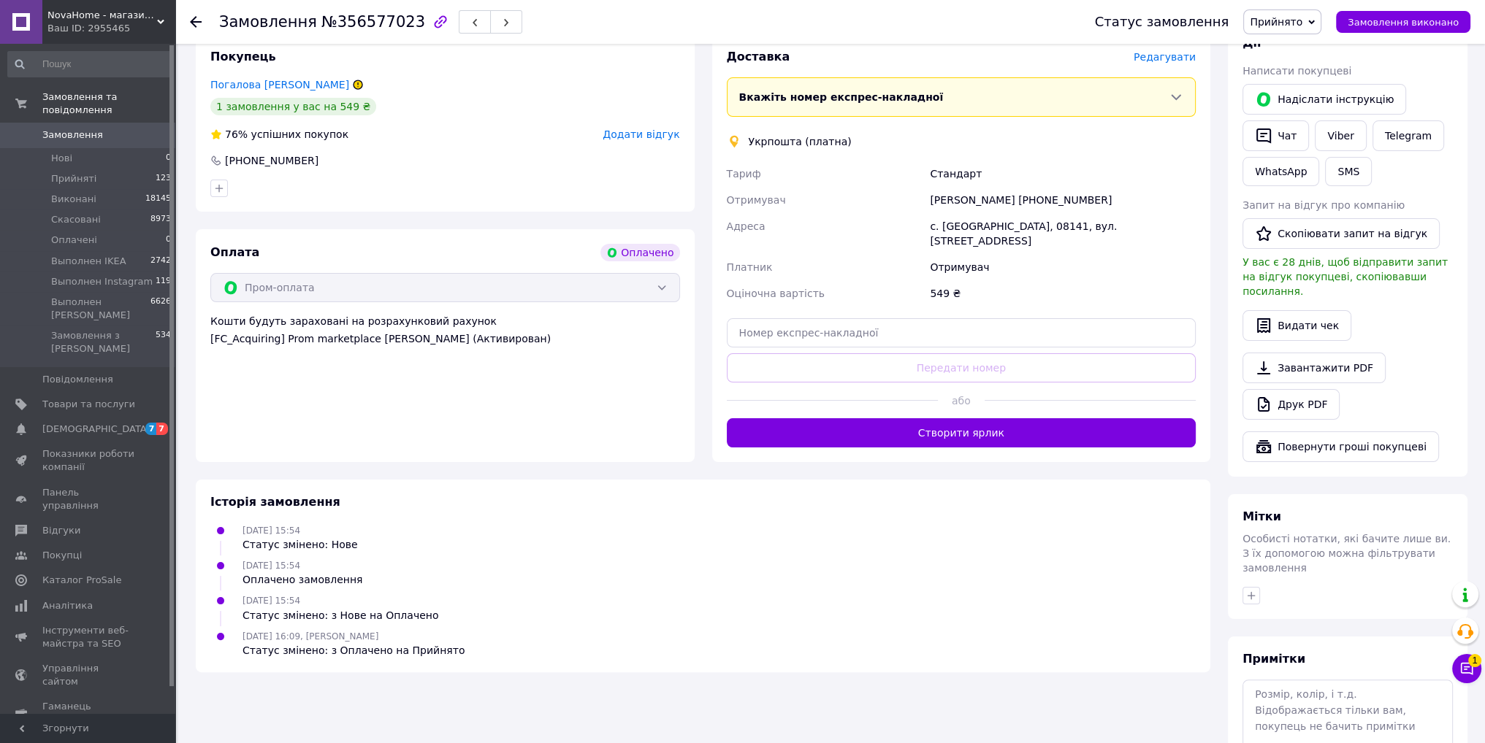
scroll to position [365, 0]
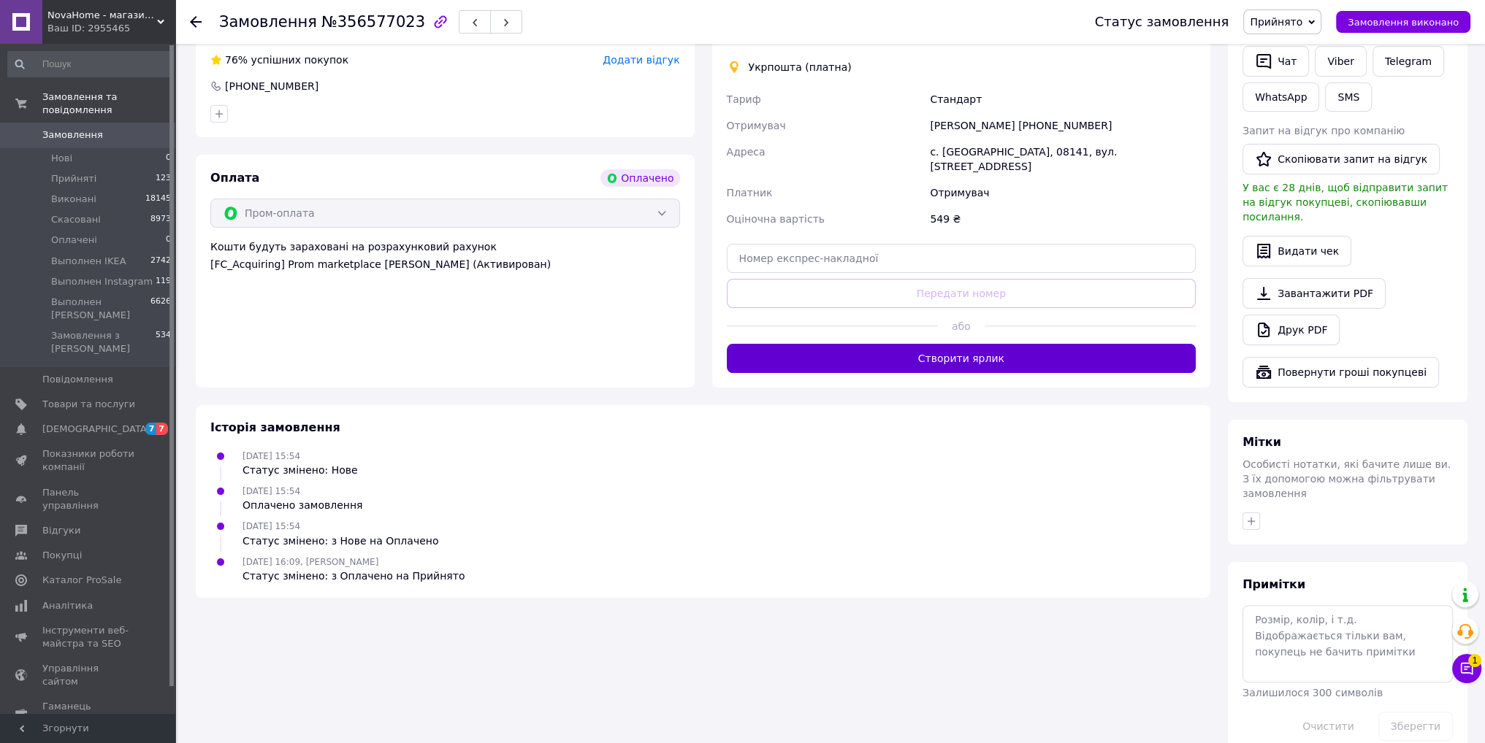
click at [907, 359] on button "Створити ярлик" at bounding box center [962, 358] width 470 height 29
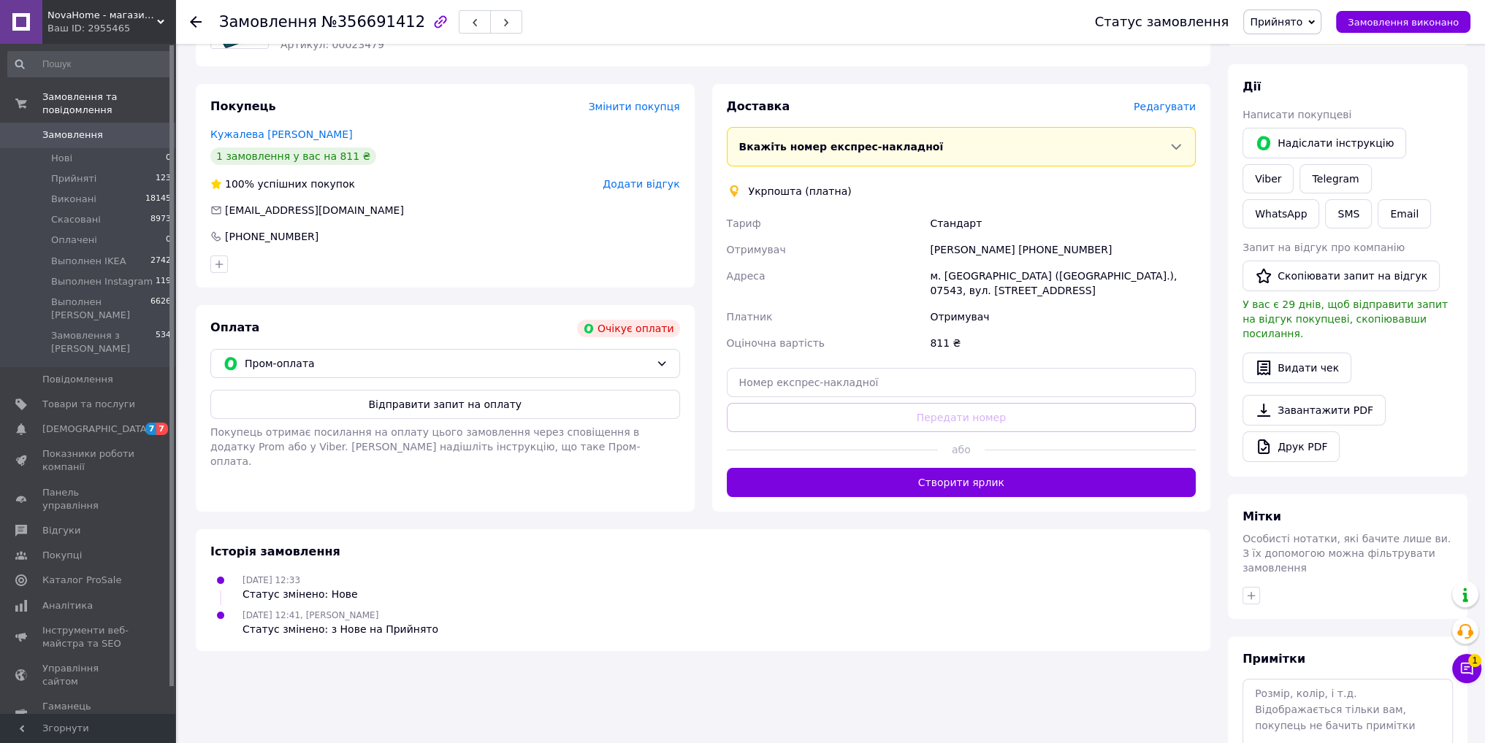
scroll to position [251, 0]
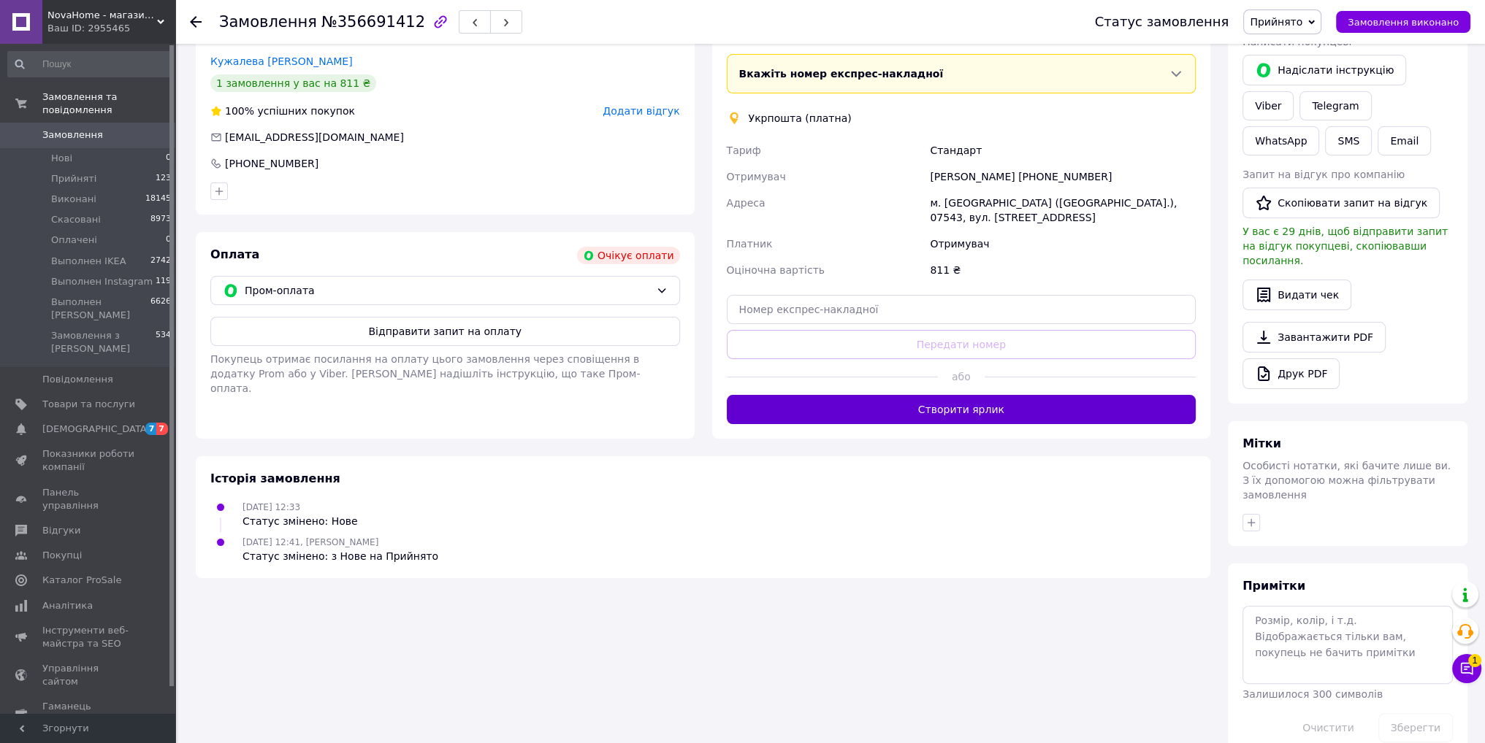
click at [946, 395] on button "Створити ярлик" at bounding box center [962, 409] width 470 height 29
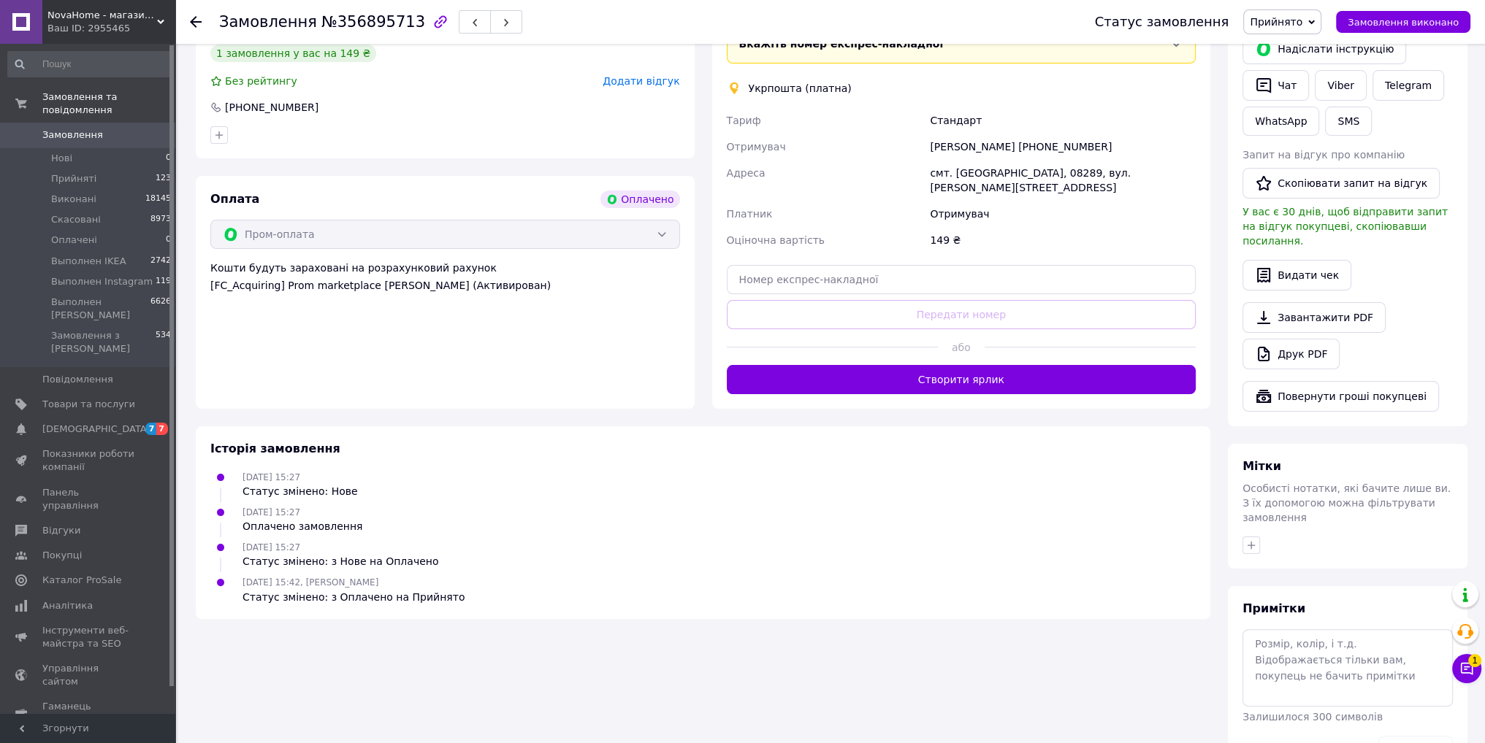
scroll to position [365, 0]
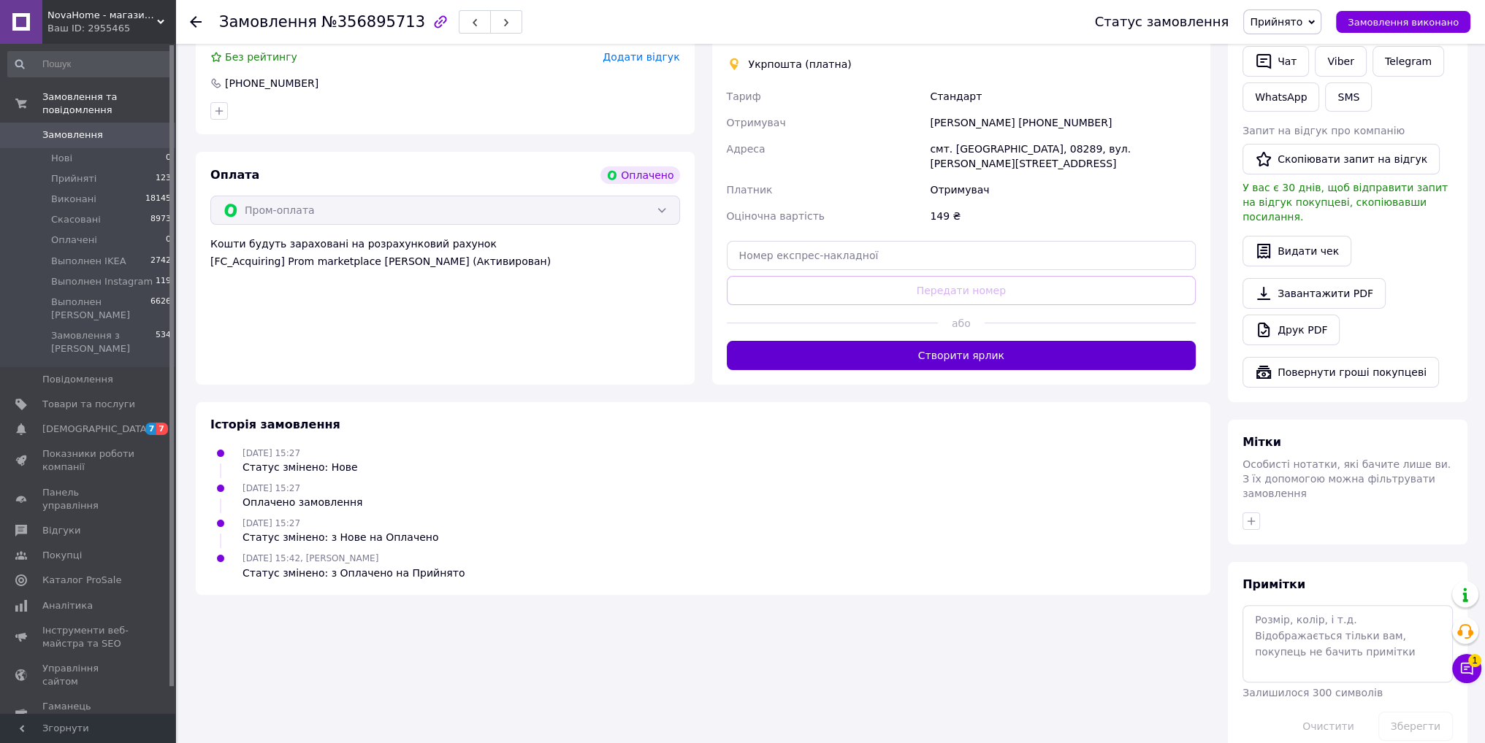
click at [938, 341] on button "Створити ярлик" at bounding box center [962, 355] width 470 height 29
